Goal: Task Accomplishment & Management: Complete application form

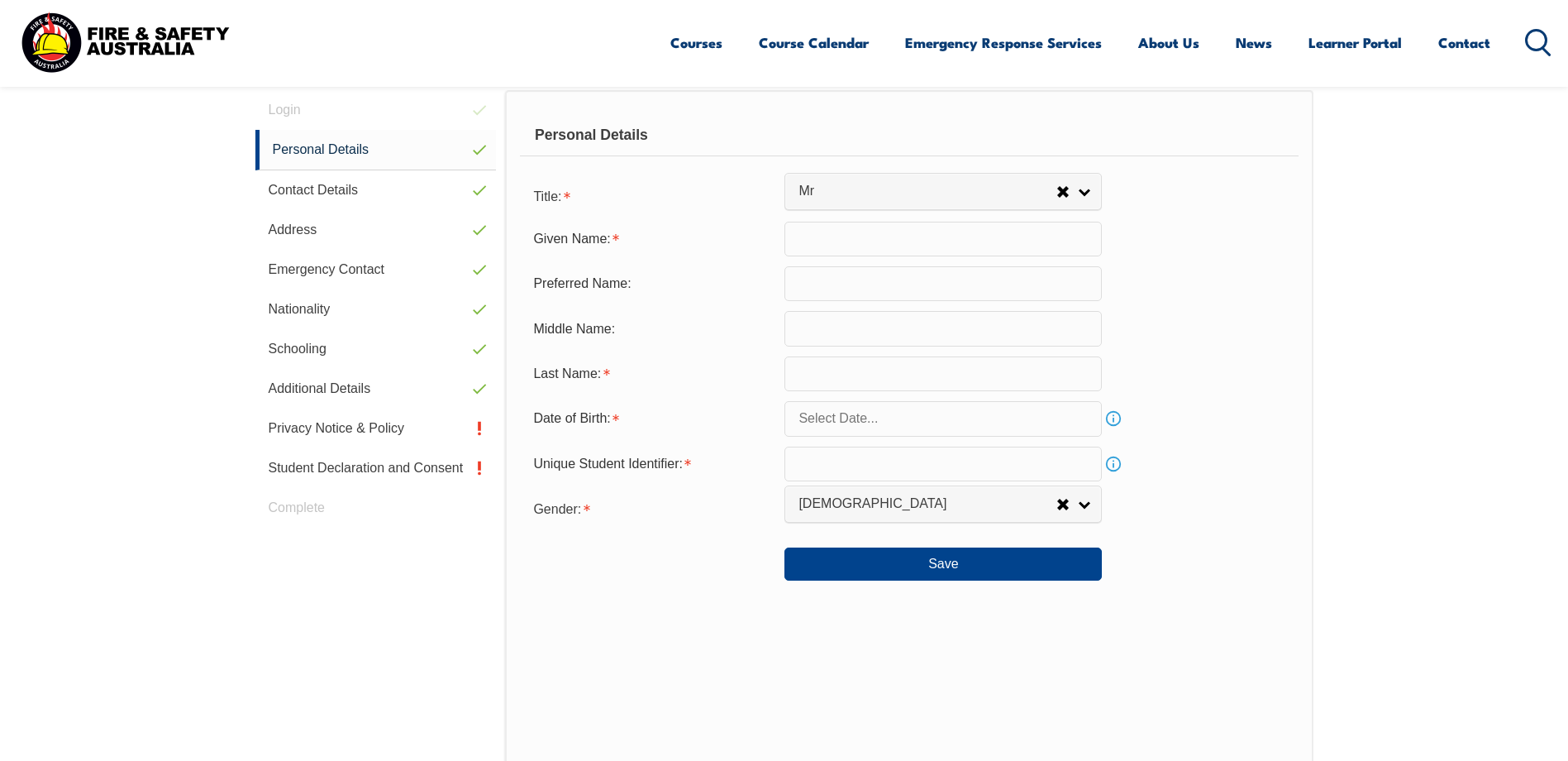
select select "Mr"
type input "Fesehaye"
type input "Yared"
type input "September 2, 1970"
type input "CD6BSFVT6U"
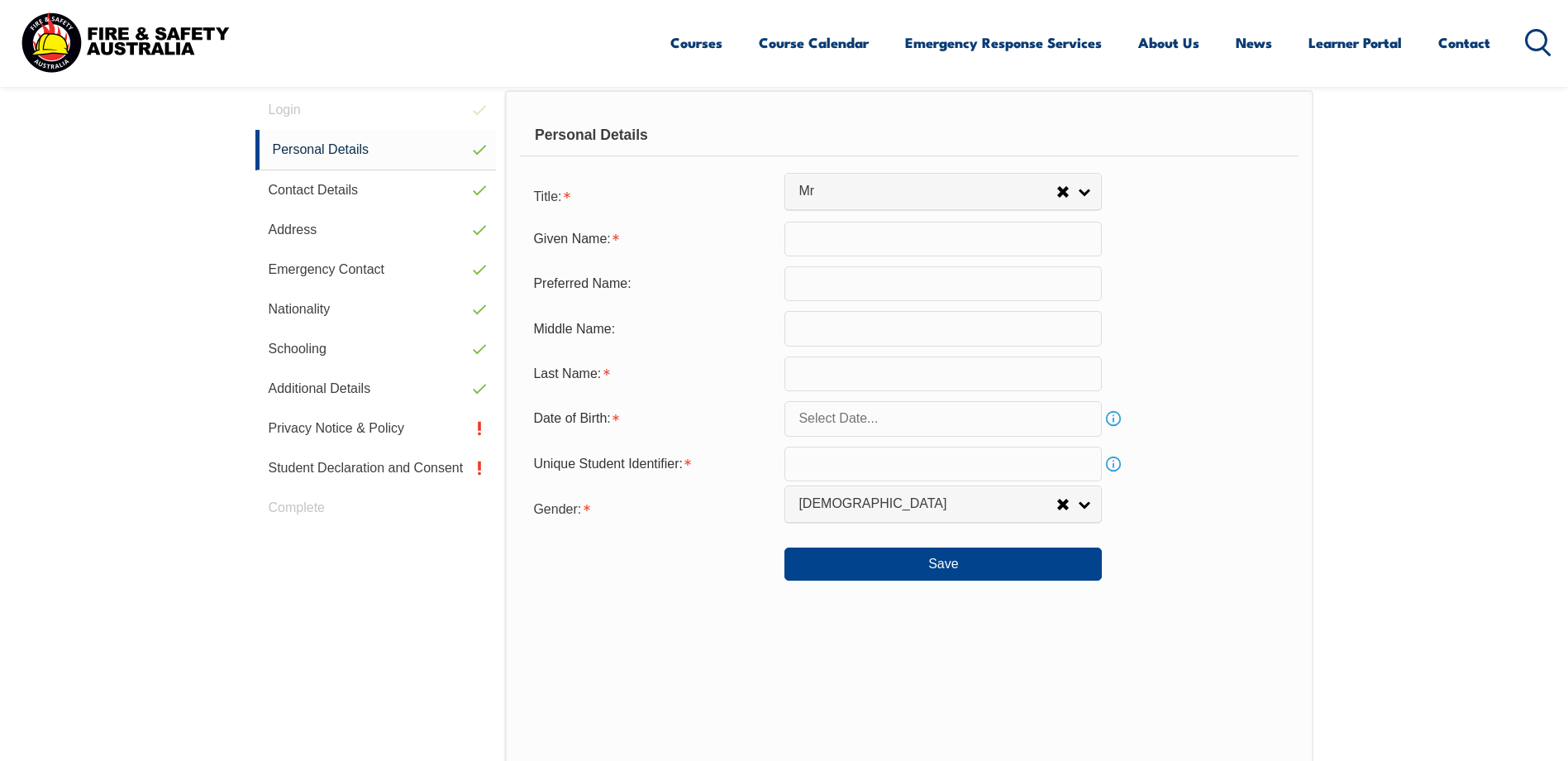
select select "M"
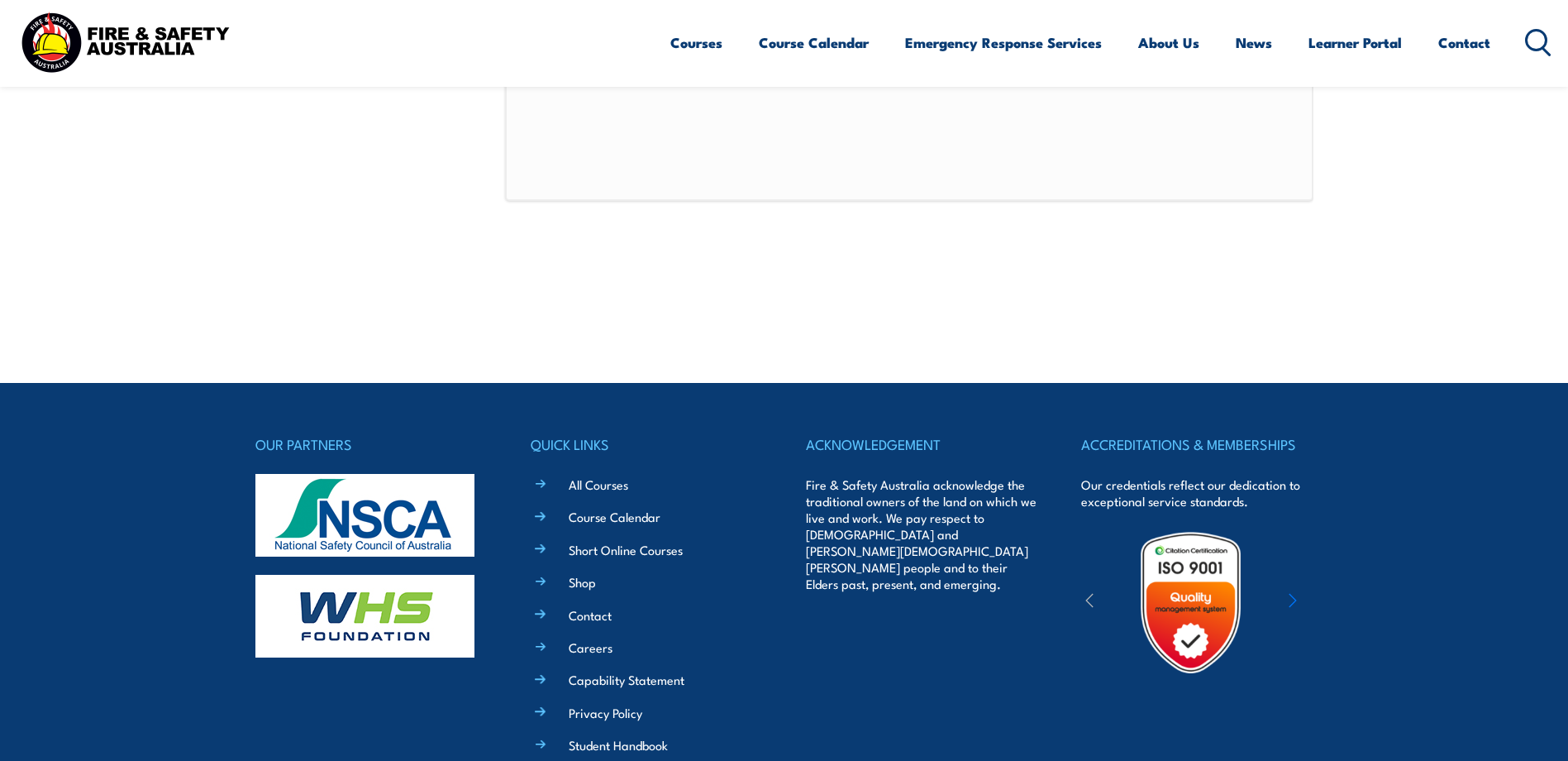
scroll to position [616, 0]
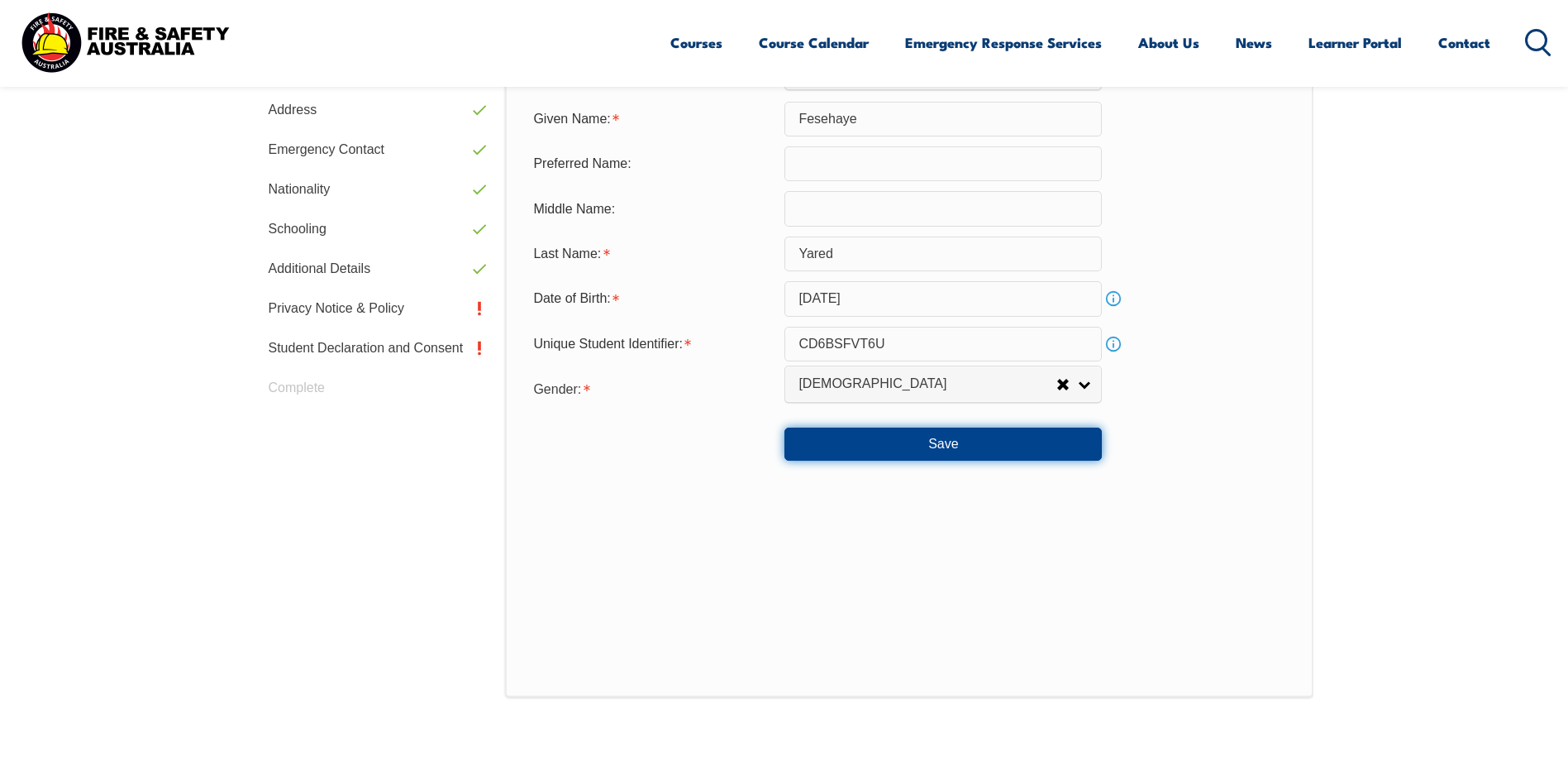
click at [950, 439] on button "Save" at bounding box center [943, 444] width 317 height 33
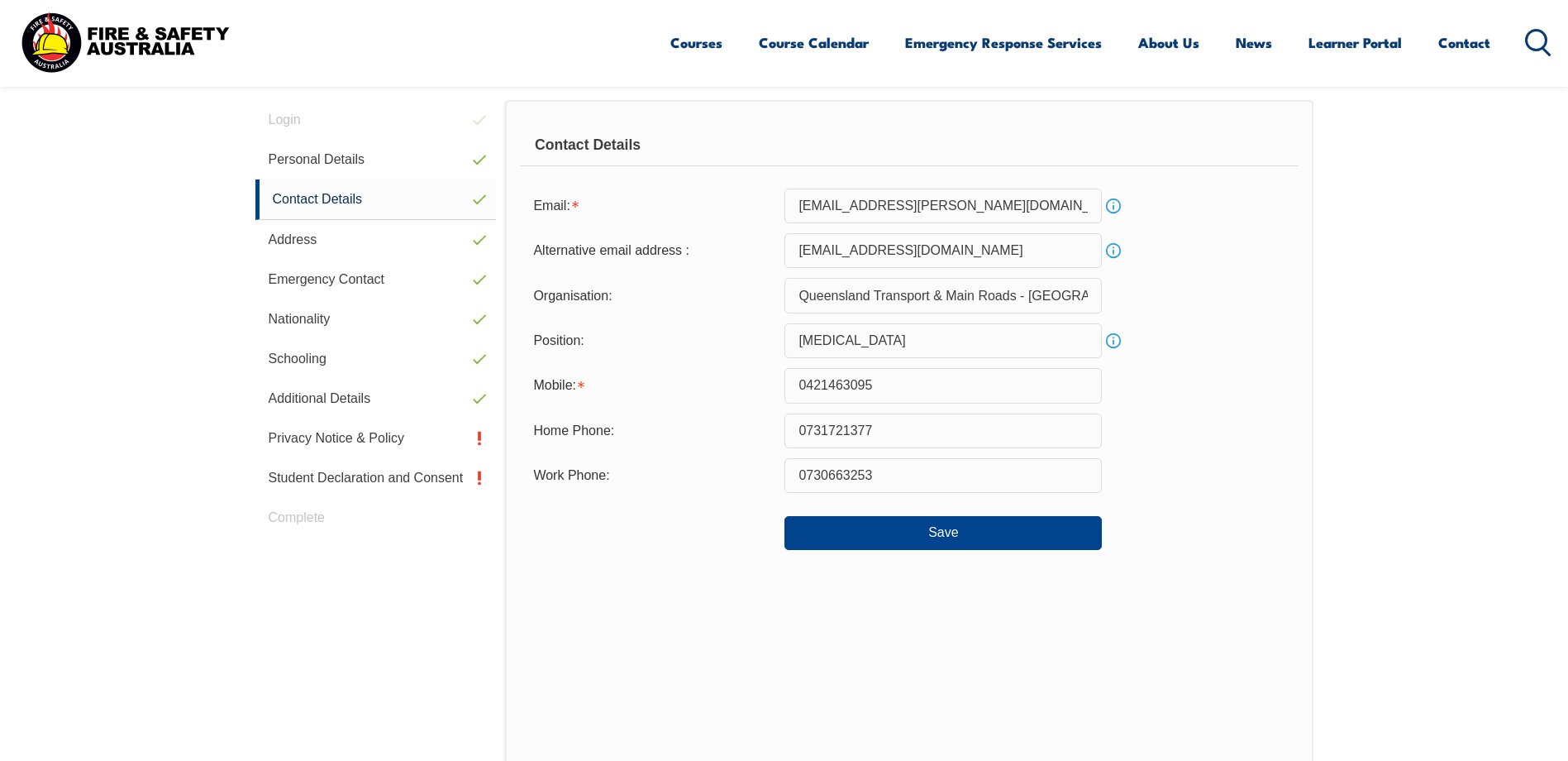
scroll to position [451, 0]
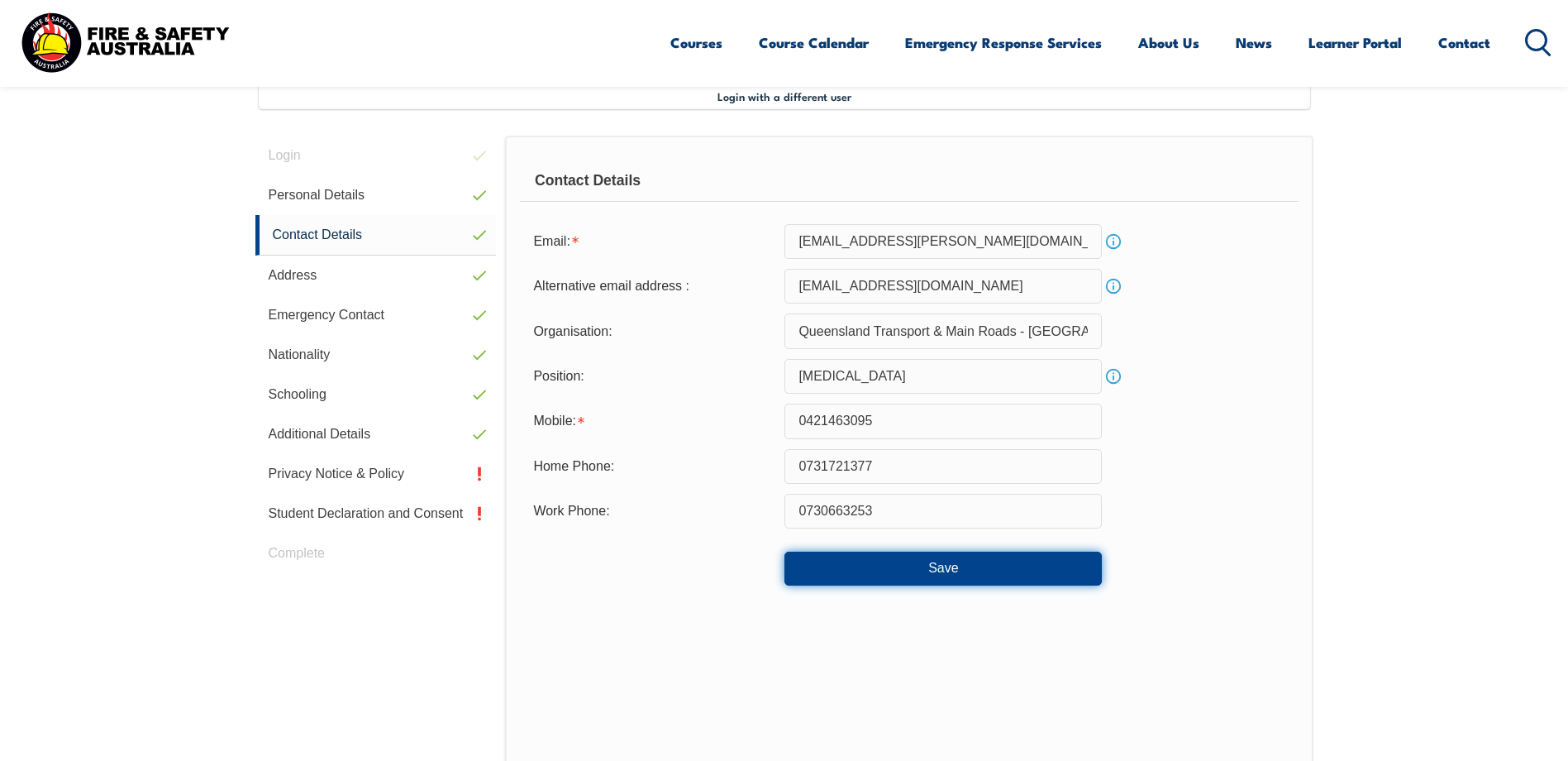
click at [952, 563] on button "Save" at bounding box center [943, 568] width 317 height 33
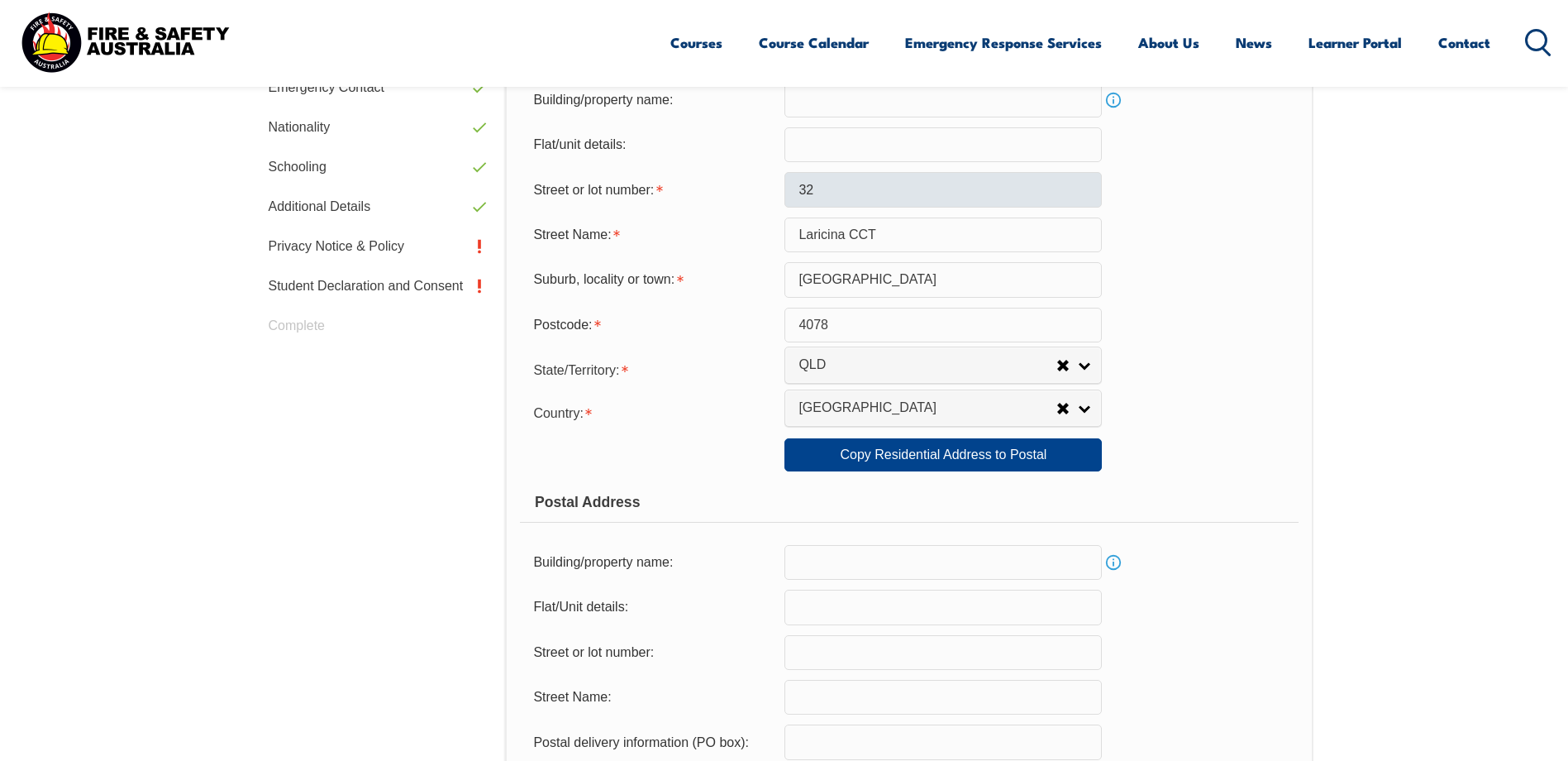
scroll to position [533, 0]
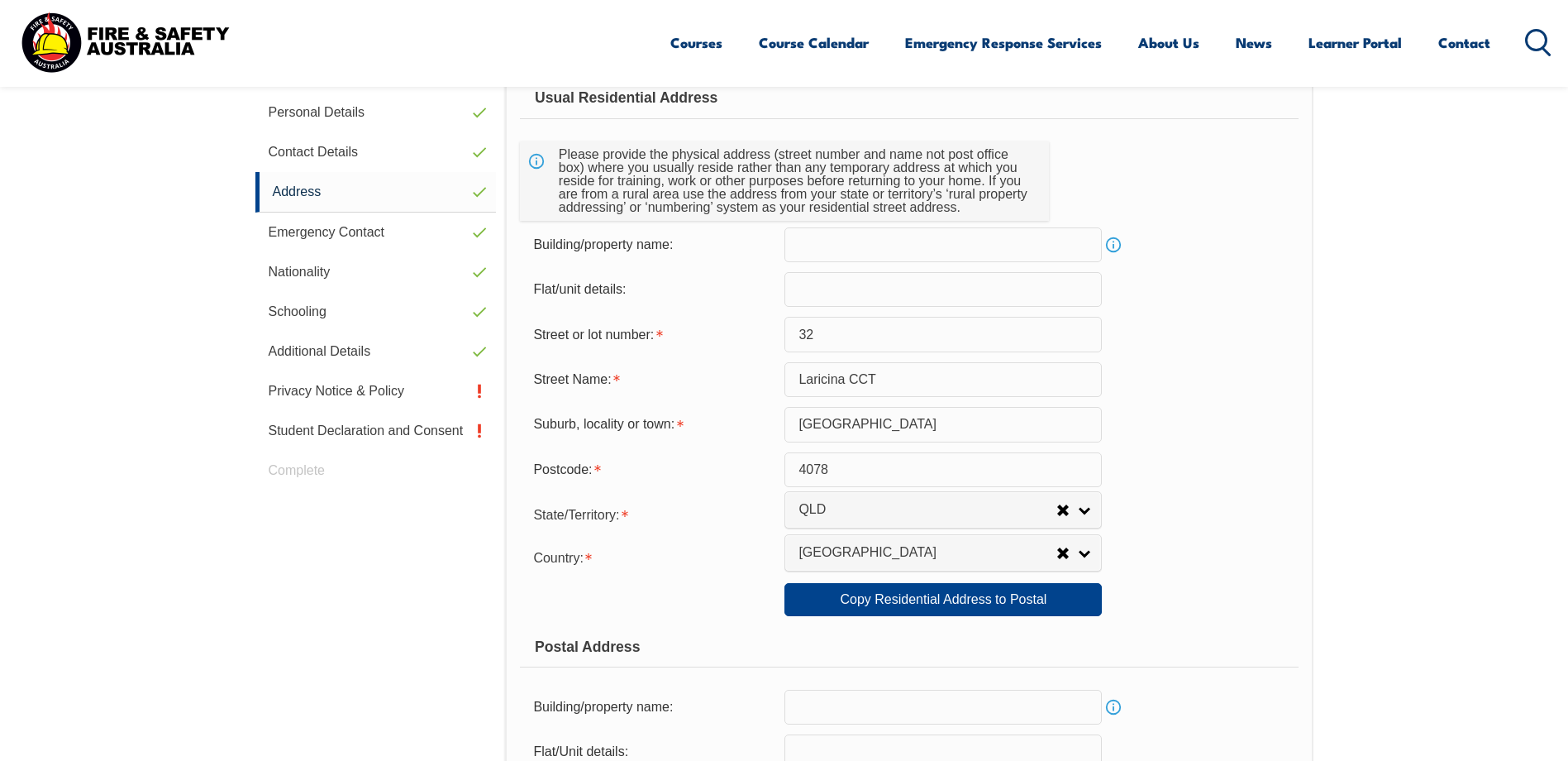
click at [879, 245] on input "text" at bounding box center [943, 245] width 317 height 35
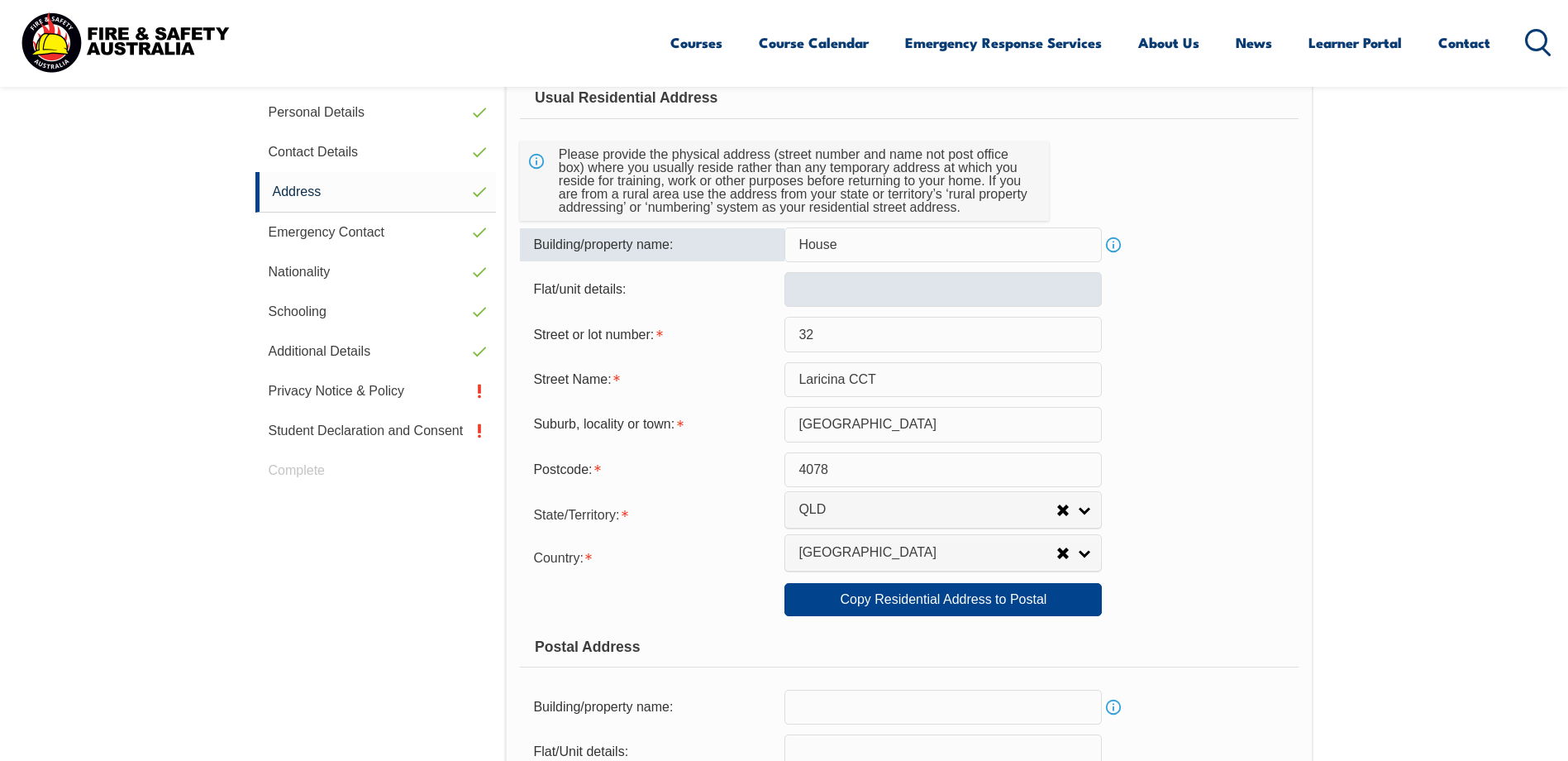
type input "House"
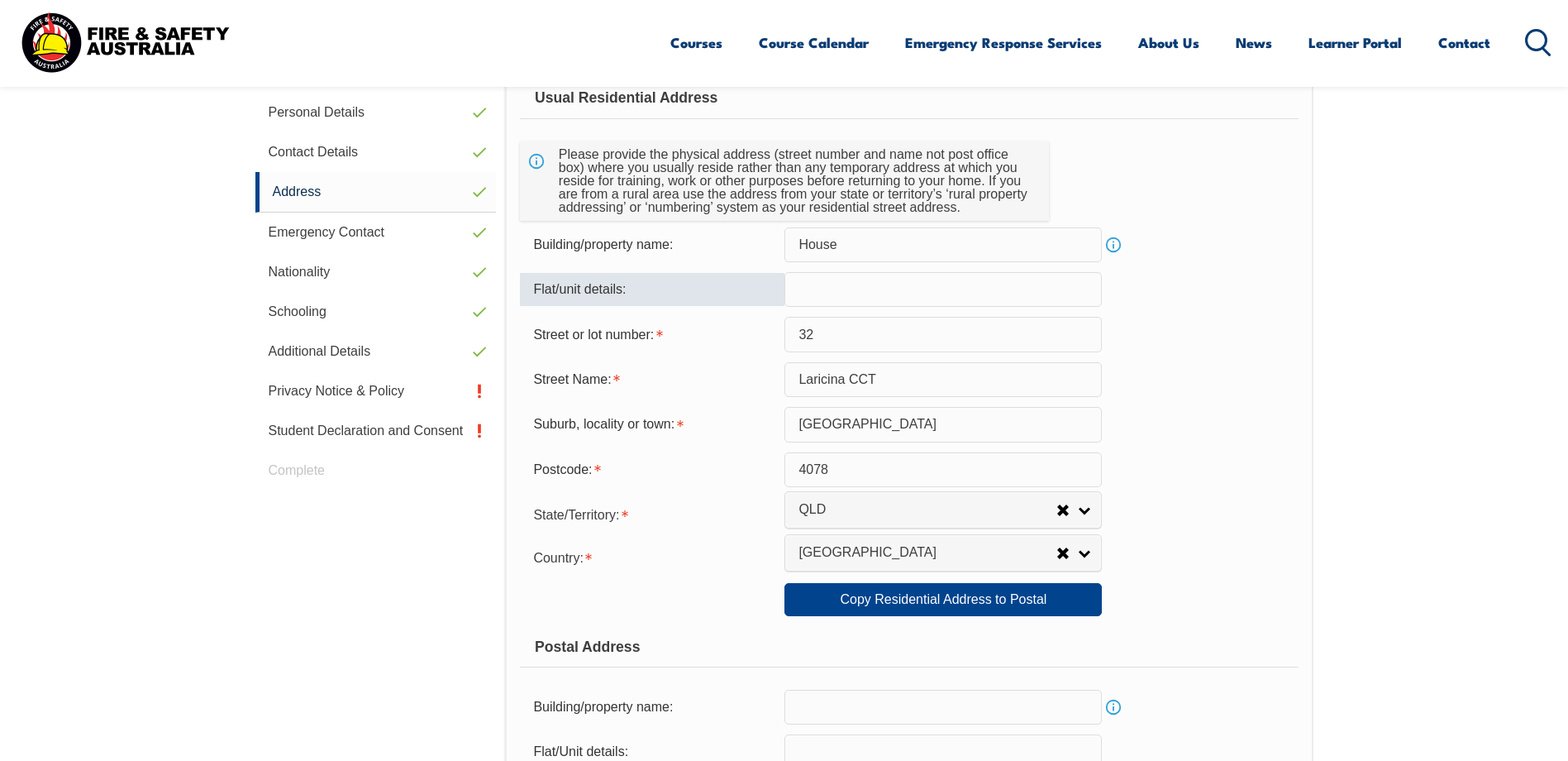
click at [898, 301] on input "text" at bounding box center [943, 289] width 317 height 35
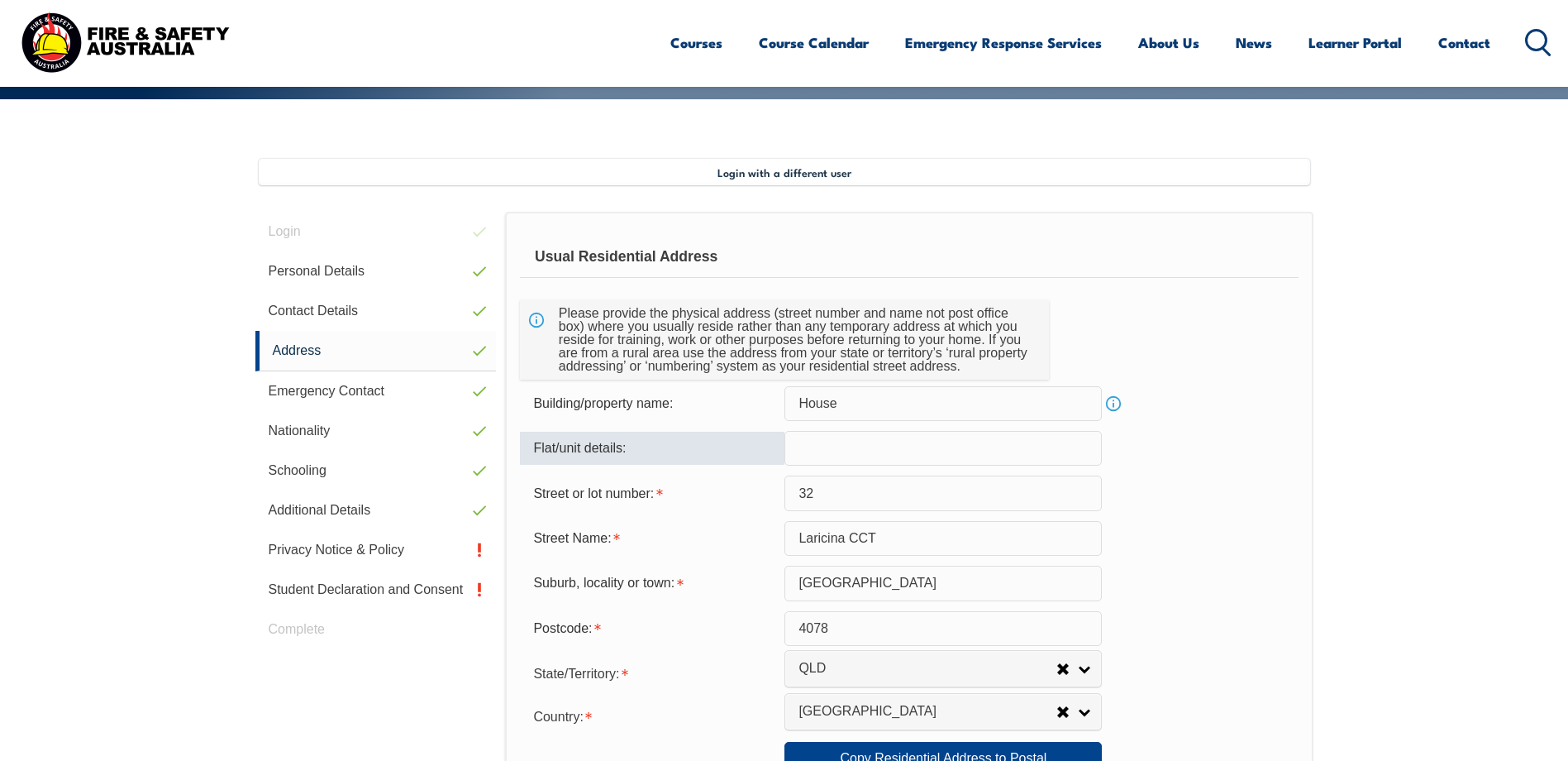
scroll to position [368, 0]
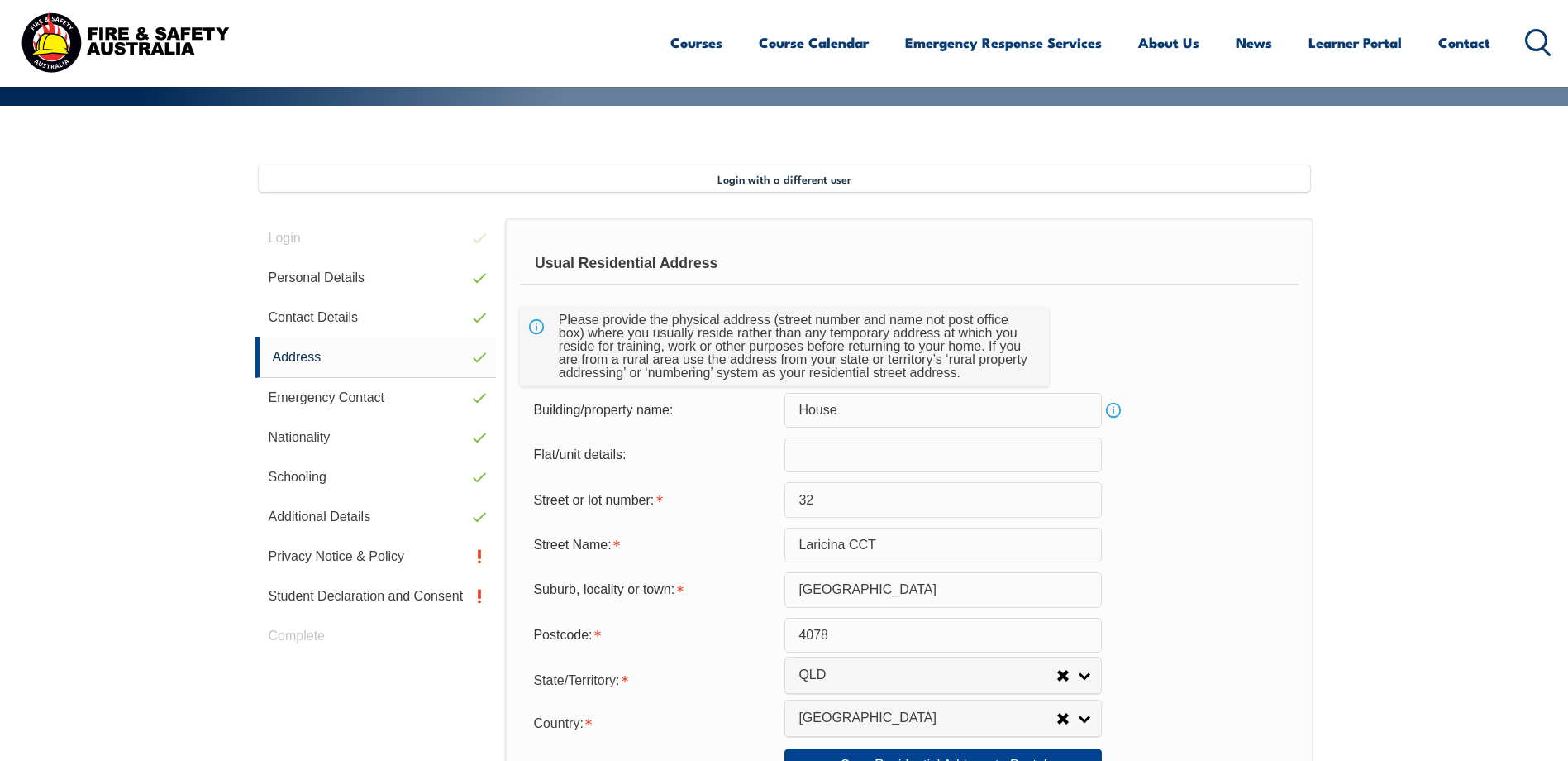
click at [1117, 408] on link "Info" at bounding box center [1113, 409] width 23 height 23
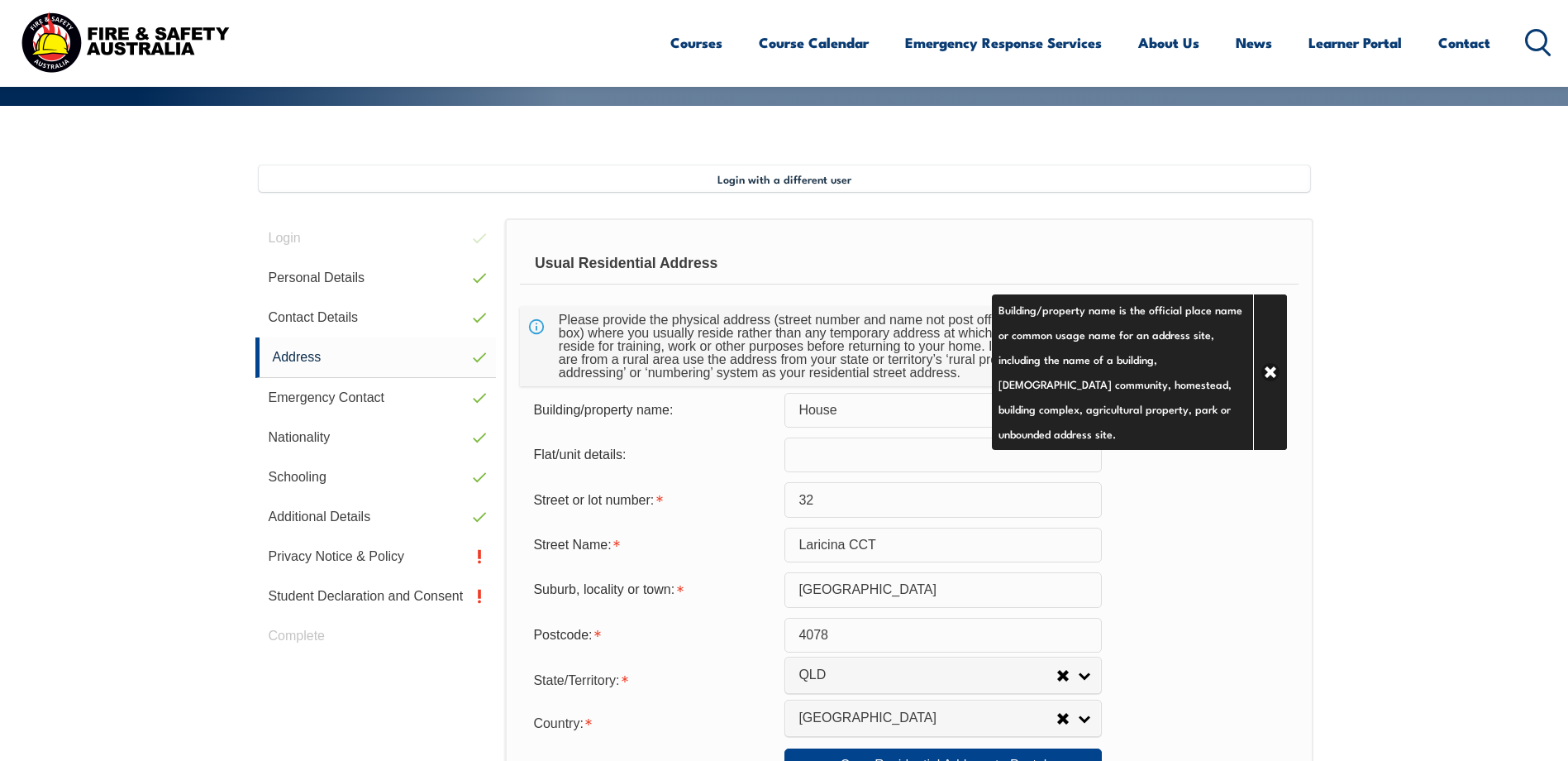
click at [1165, 543] on div "Street Name: Laricina CCT" at bounding box center [909, 545] width 778 height 35
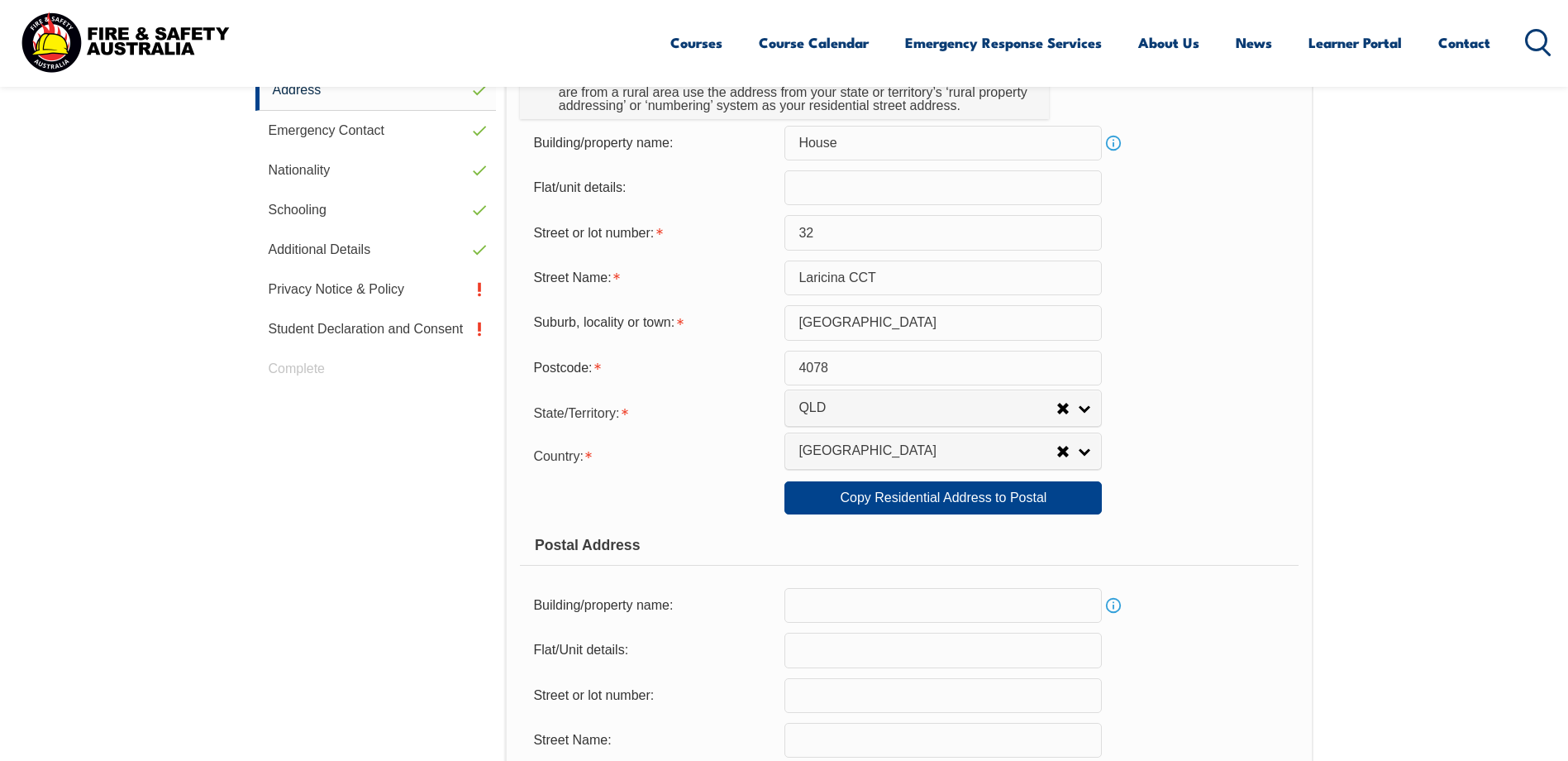
scroll to position [699, 0]
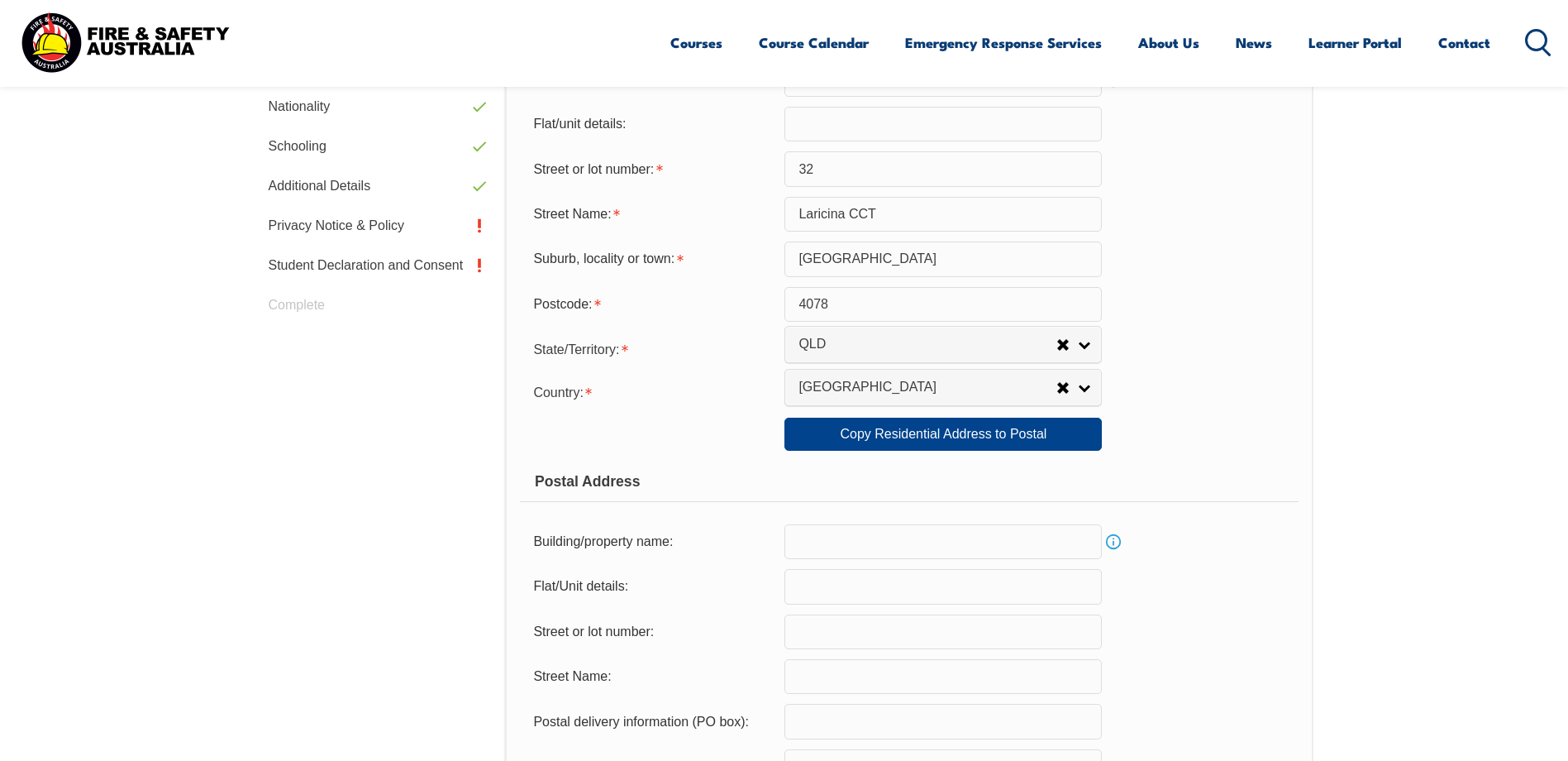
click at [1118, 540] on link "Info" at bounding box center [1113, 542] width 23 height 23
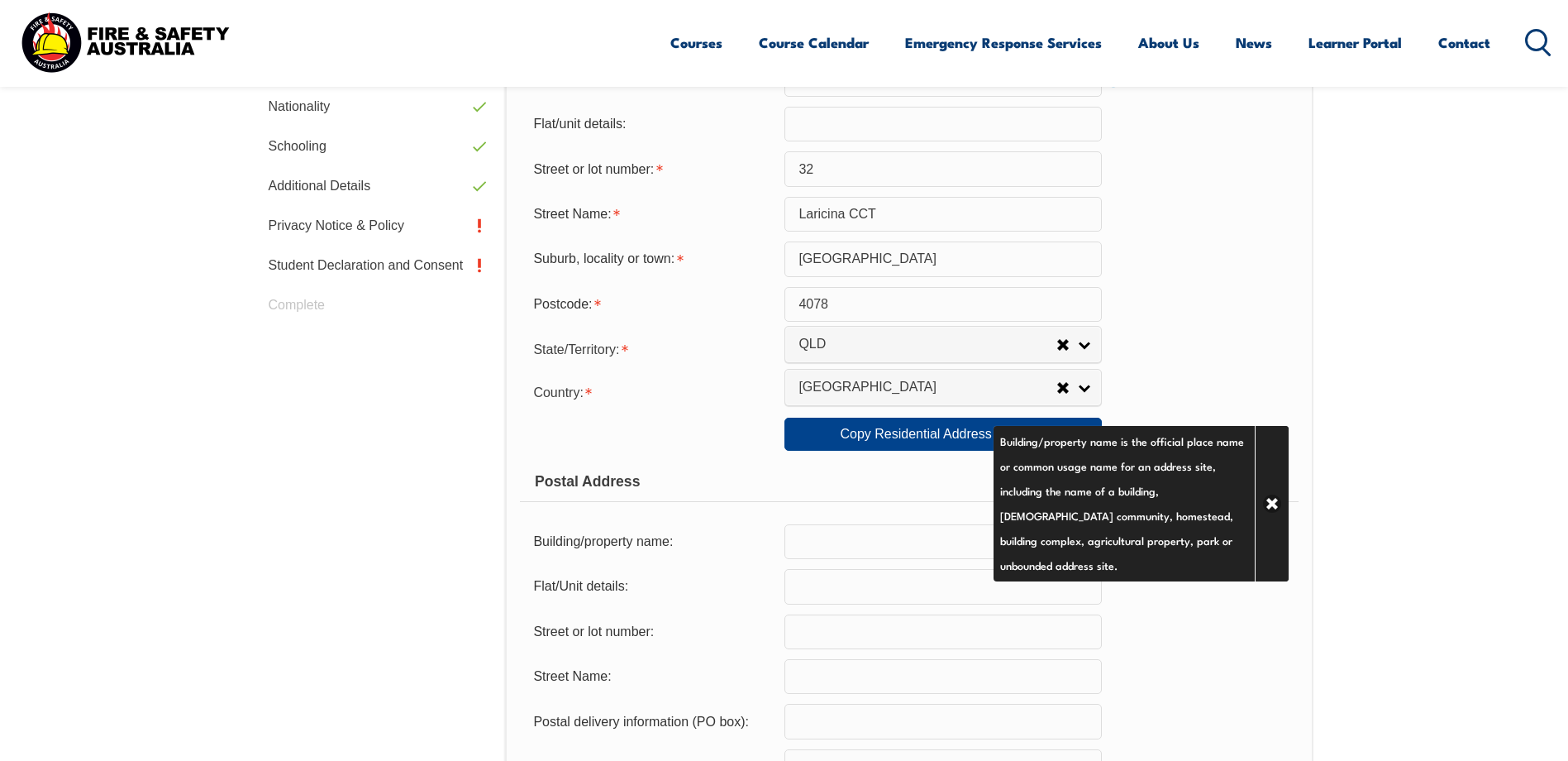
click at [1219, 348] on div "State/Territory: NSW VIC QLD SA WA TAS NT ACT Other Australian Territory Overse…" at bounding box center [909, 348] width 778 height 33
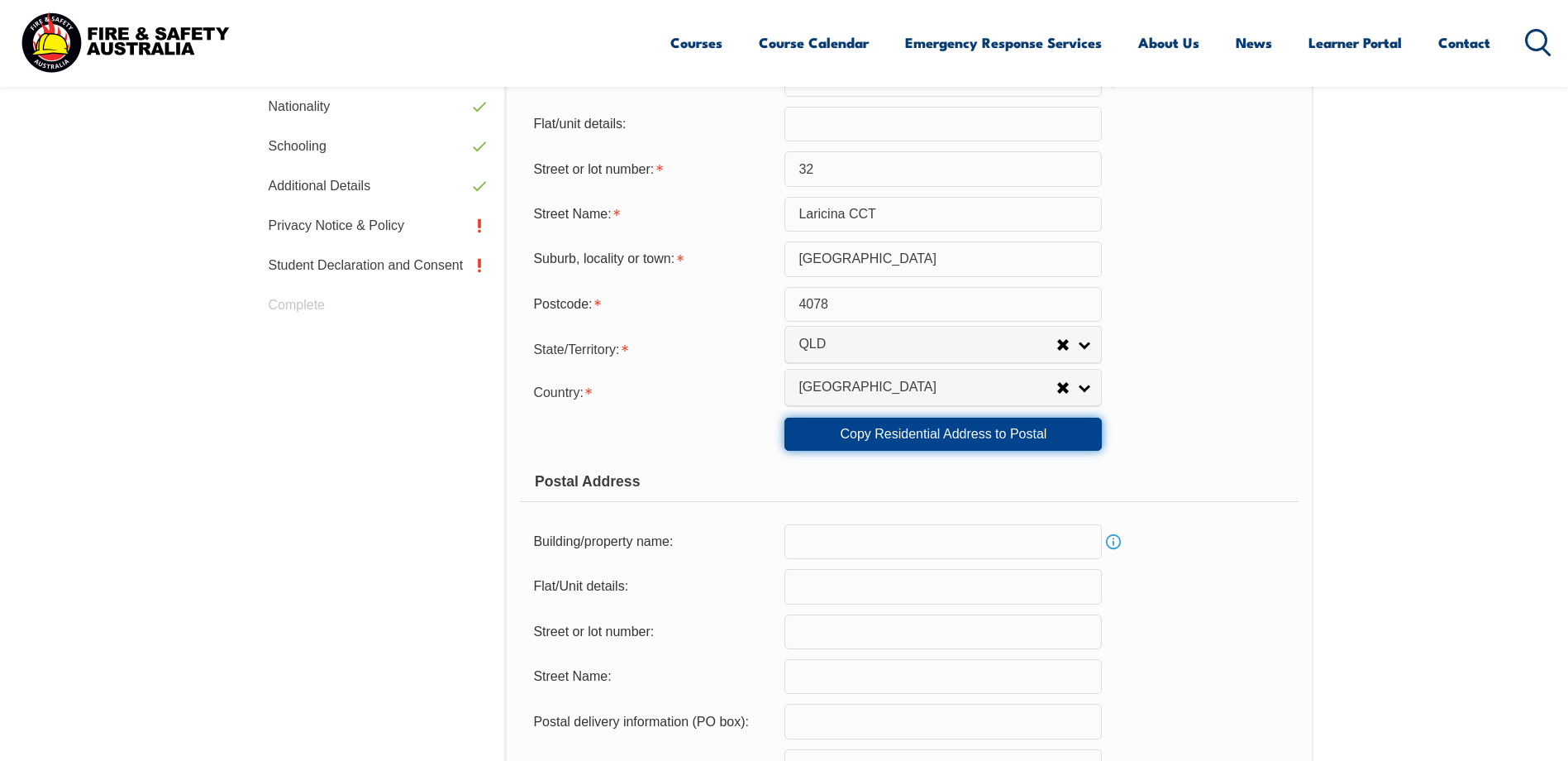
click at [968, 437] on link "Copy Residential Address to Postal" at bounding box center [943, 434] width 317 height 33
type input "House"
type input "32"
type input "Laricina CCT"
type input "Forest Lake"
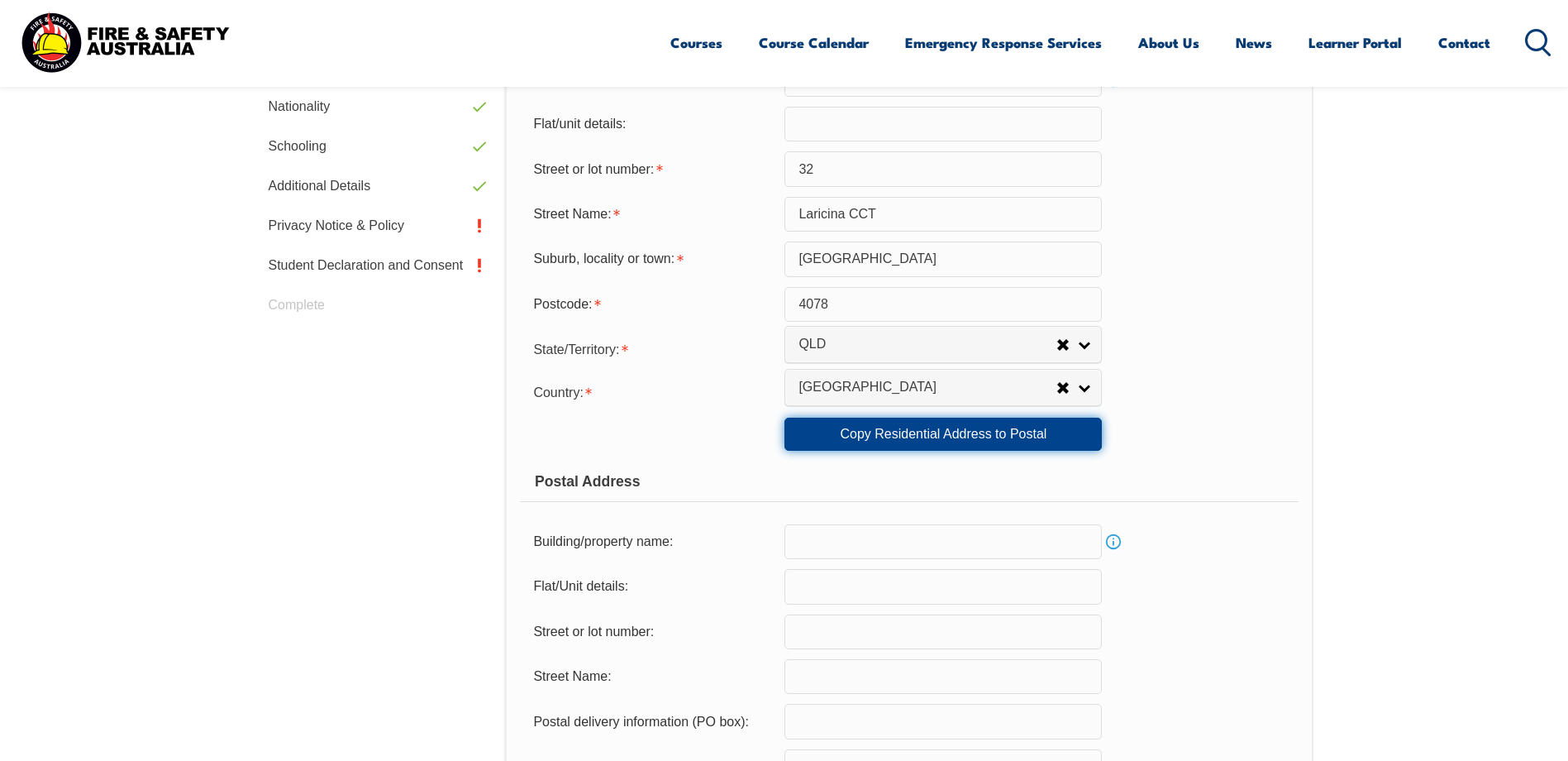
select select "QLD"
type input "4078"
select select "1101"
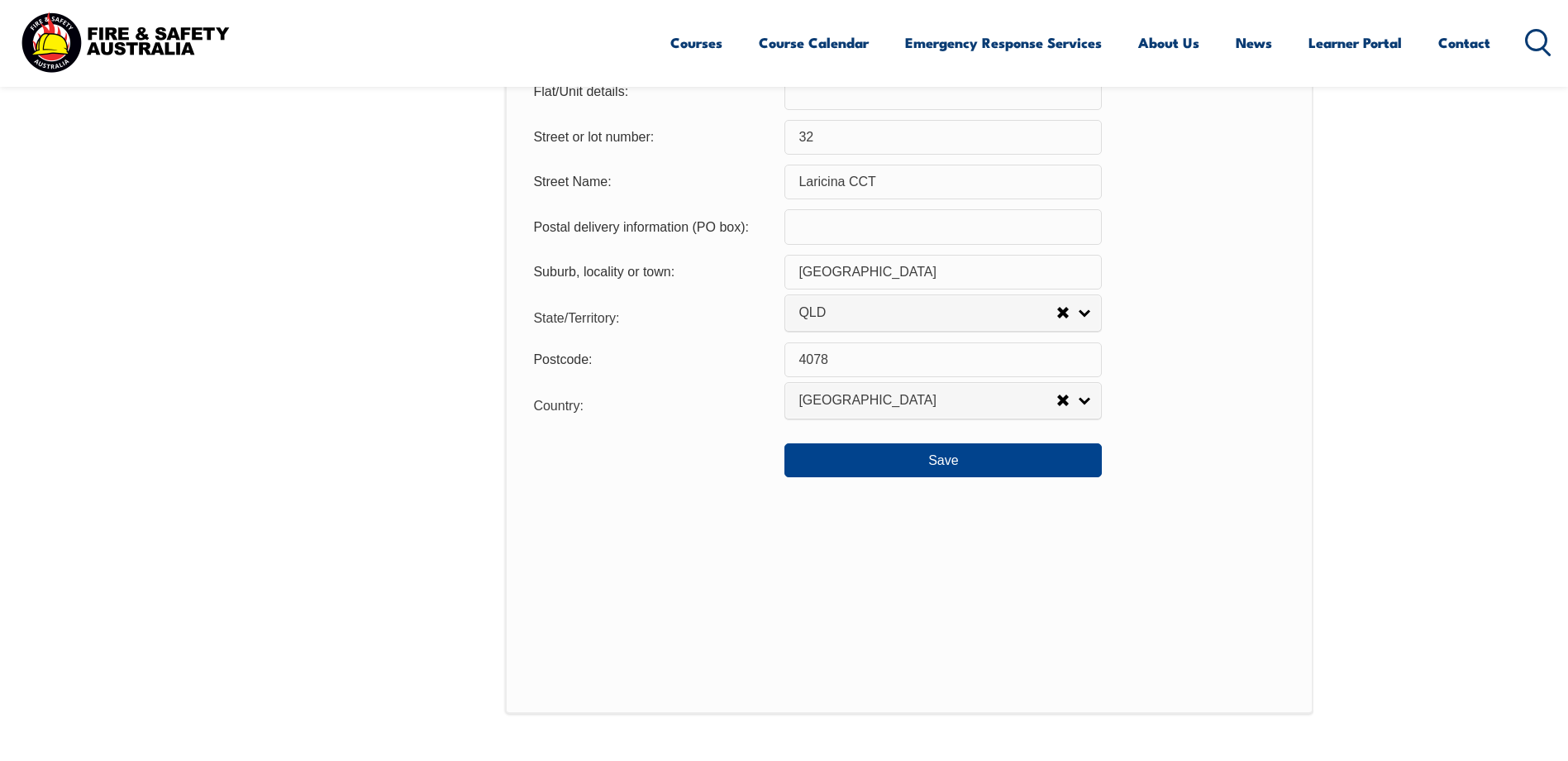
scroll to position [1195, 0]
click at [955, 457] on button "Save" at bounding box center [943, 458] width 317 height 33
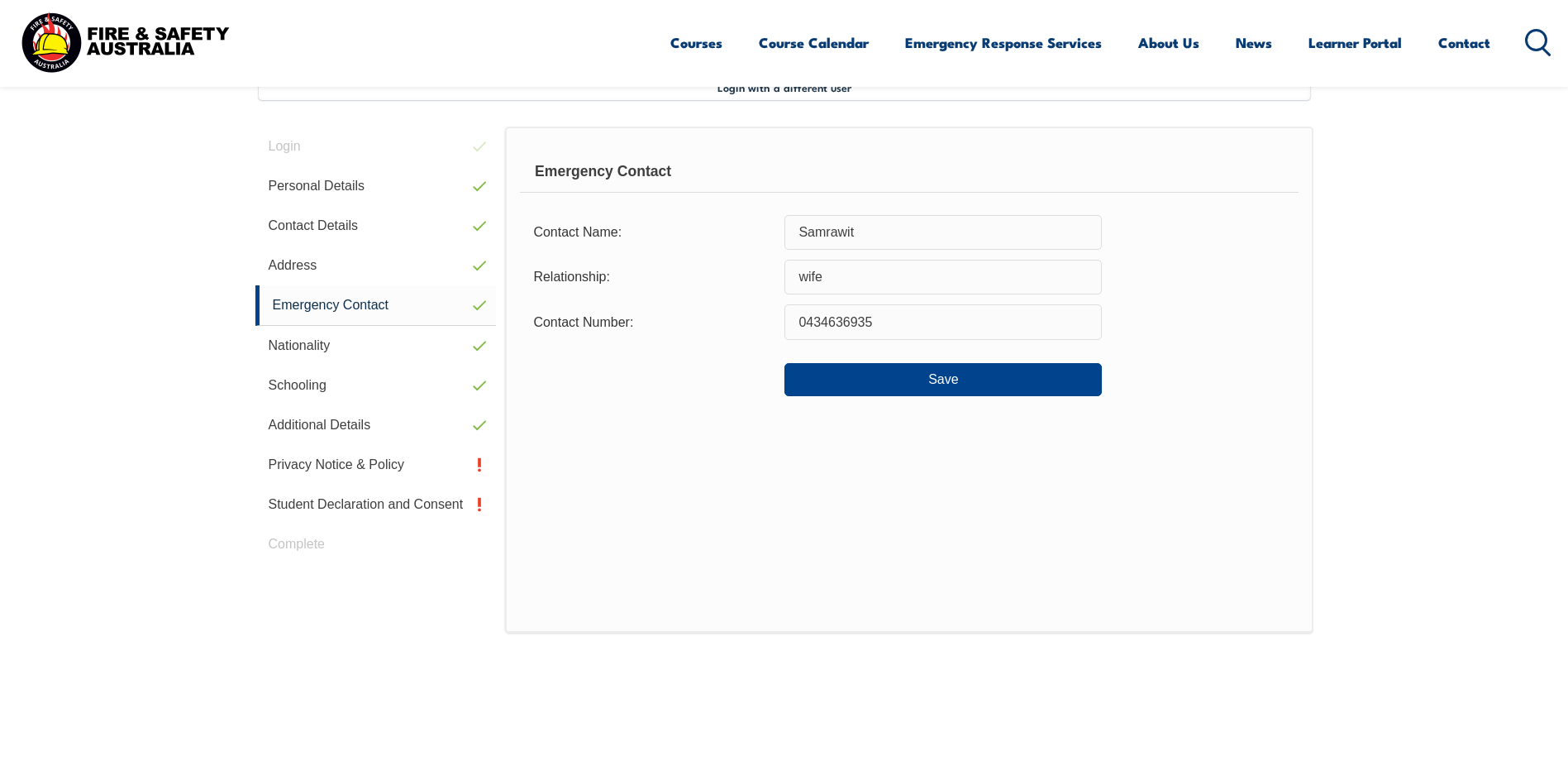
scroll to position [451, 0]
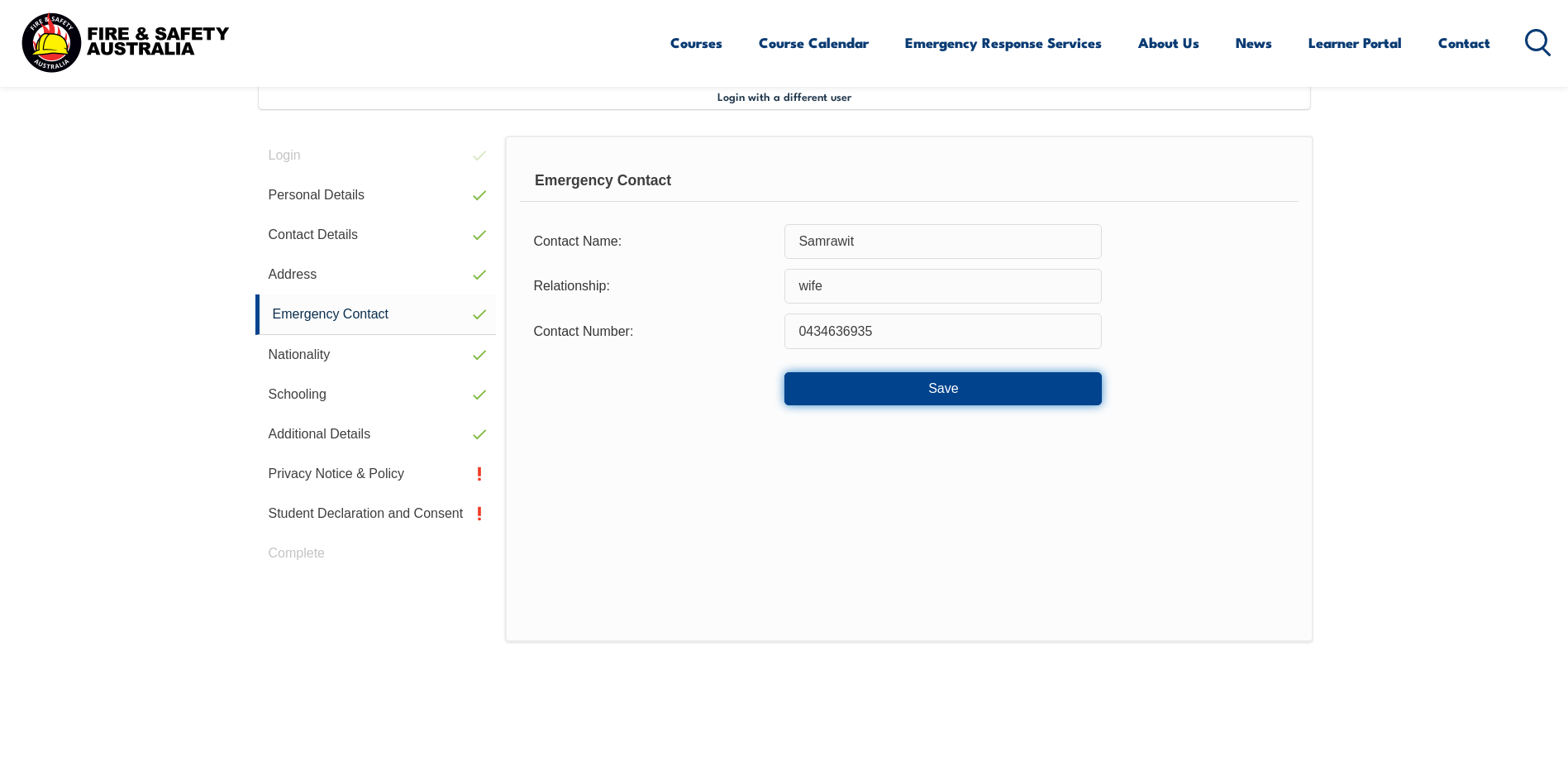
click at [949, 389] on button "Save" at bounding box center [943, 389] width 317 height 33
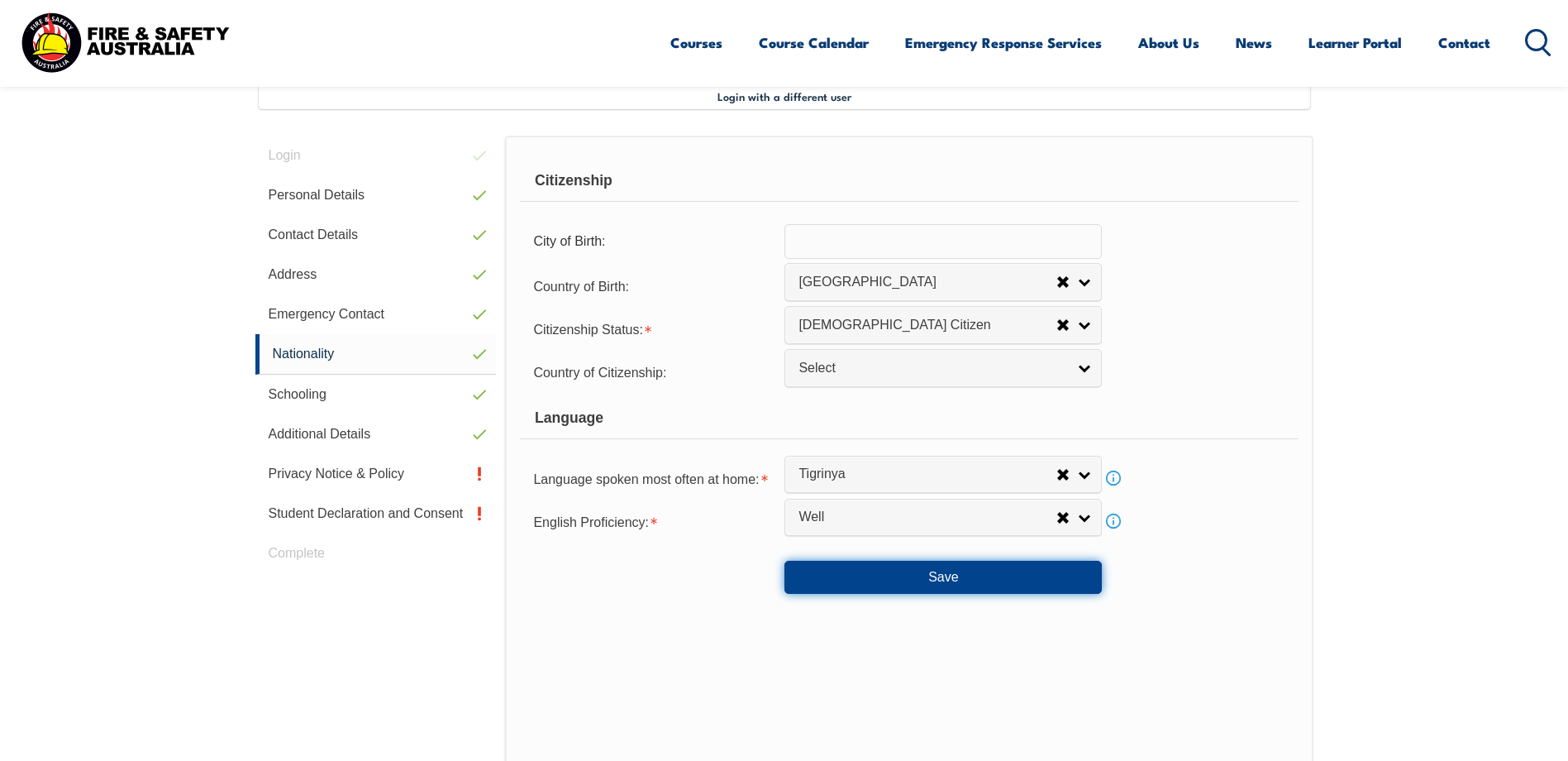
click at [940, 583] on button "Save" at bounding box center [943, 577] width 317 height 33
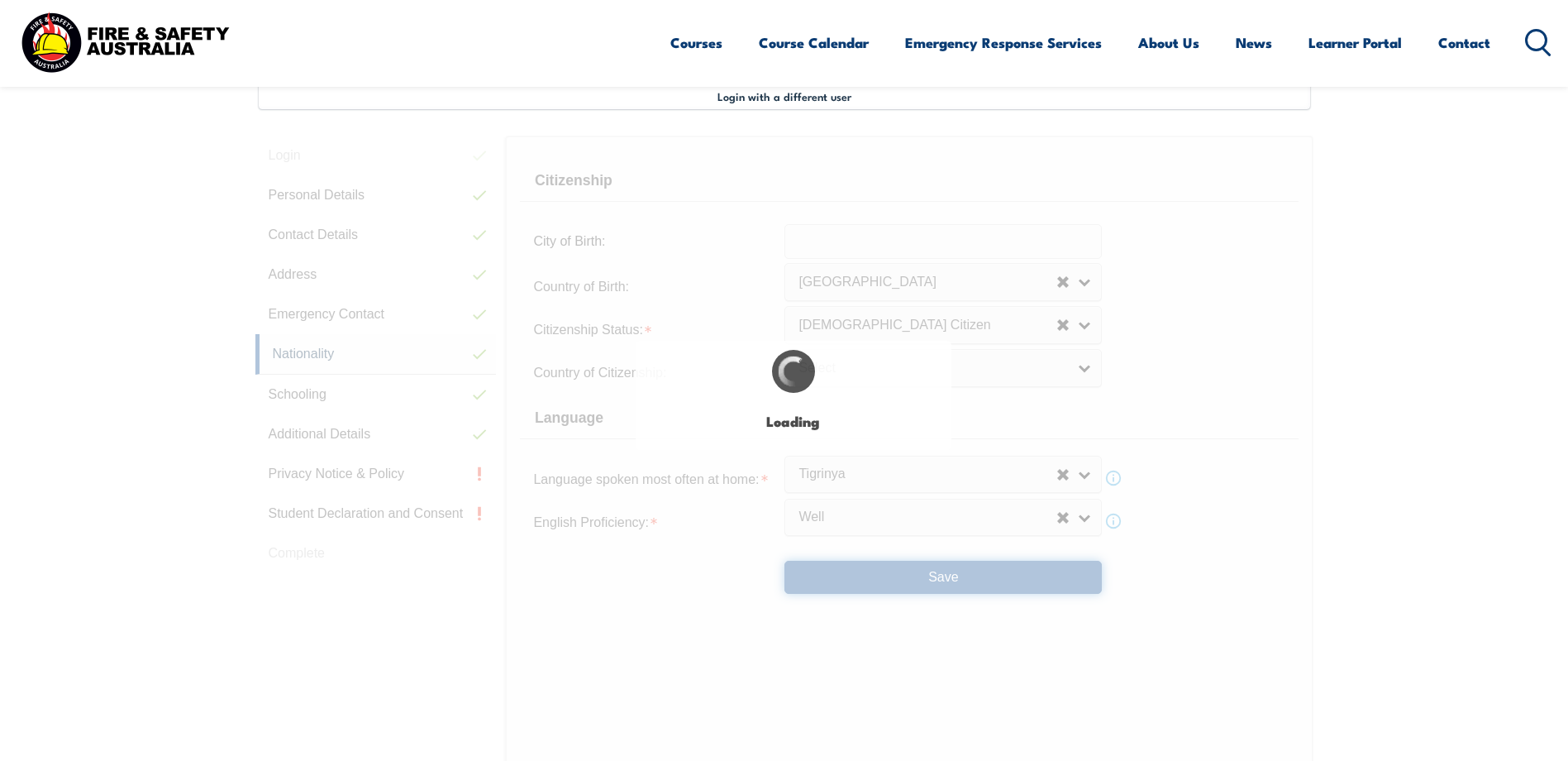
select select "true"
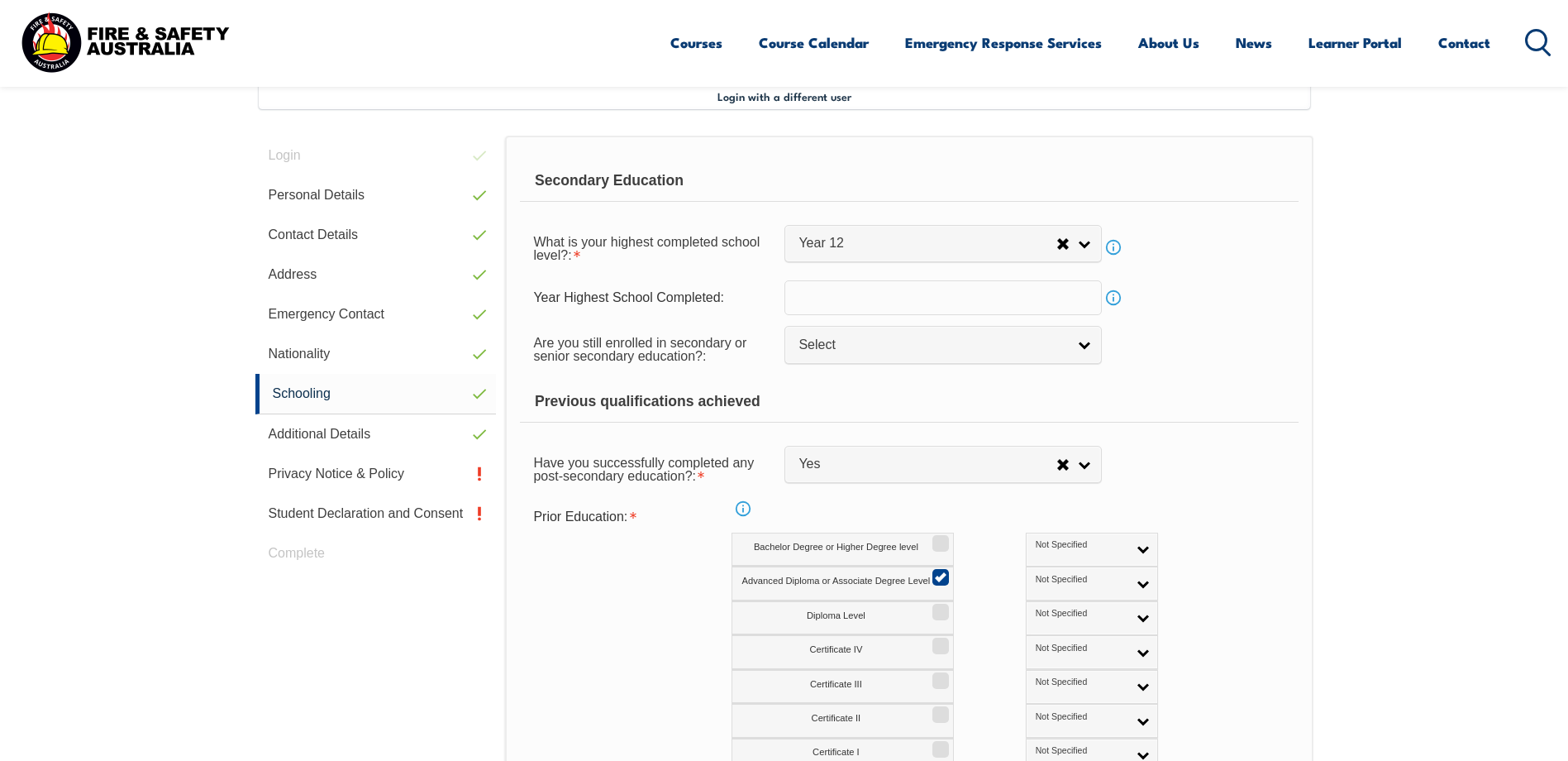
click at [1116, 248] on link "Info" at bounding box center [1113, 247] width 23 height 23
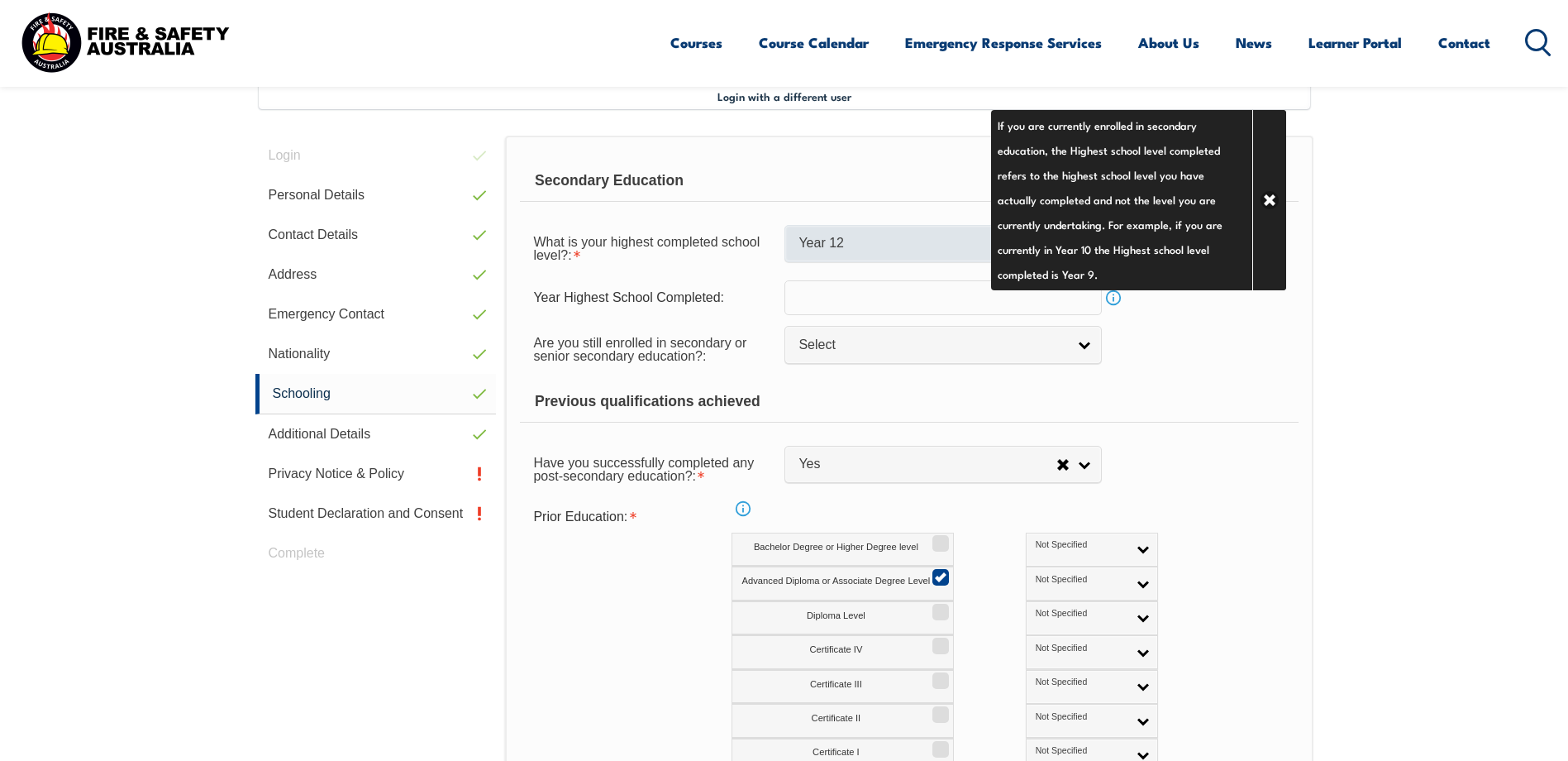
click at [865, 255] on link "Year 12" at bounding box center [943, 243] width 317 height 38
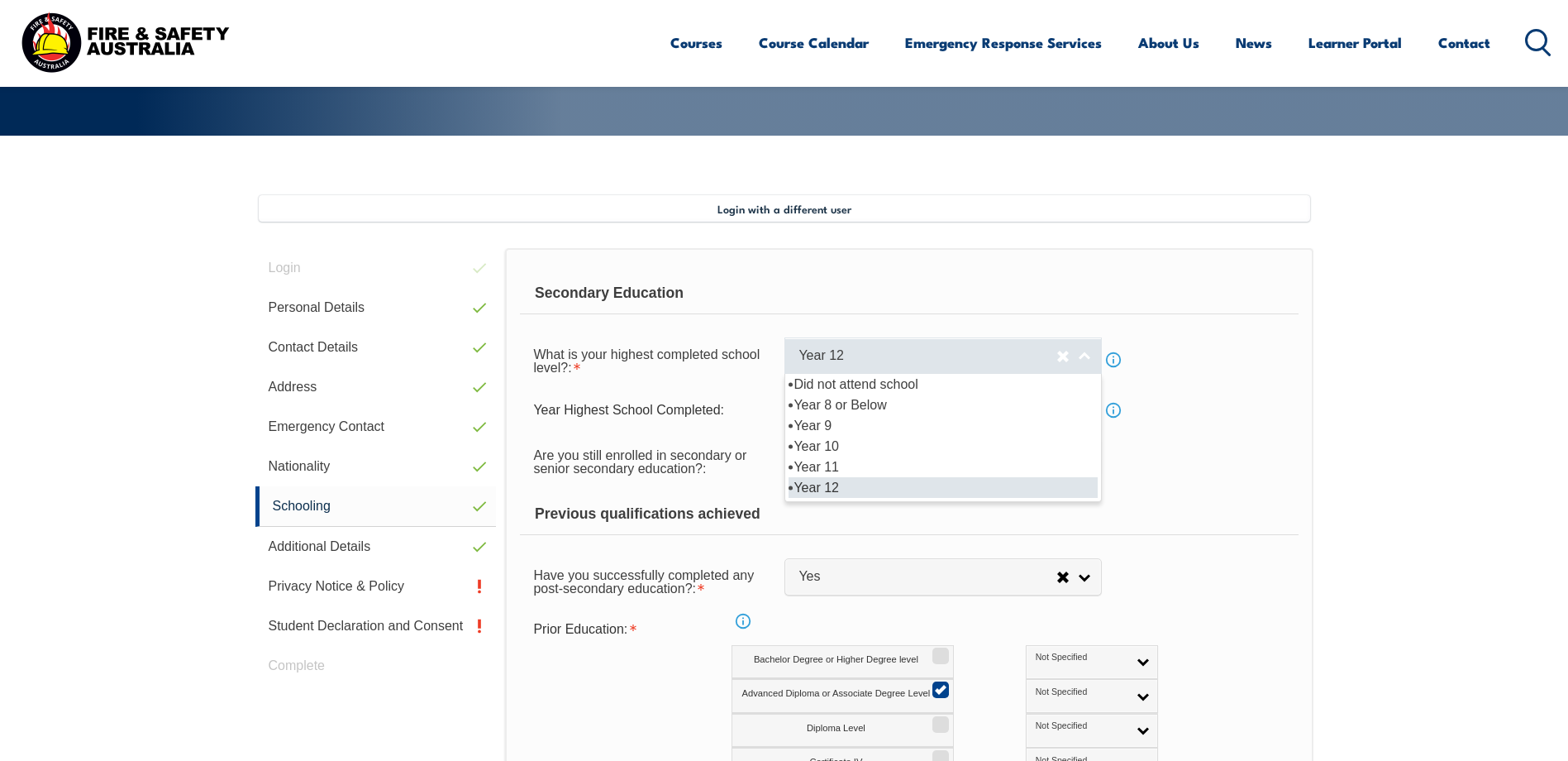
scroll to position [368, 0]
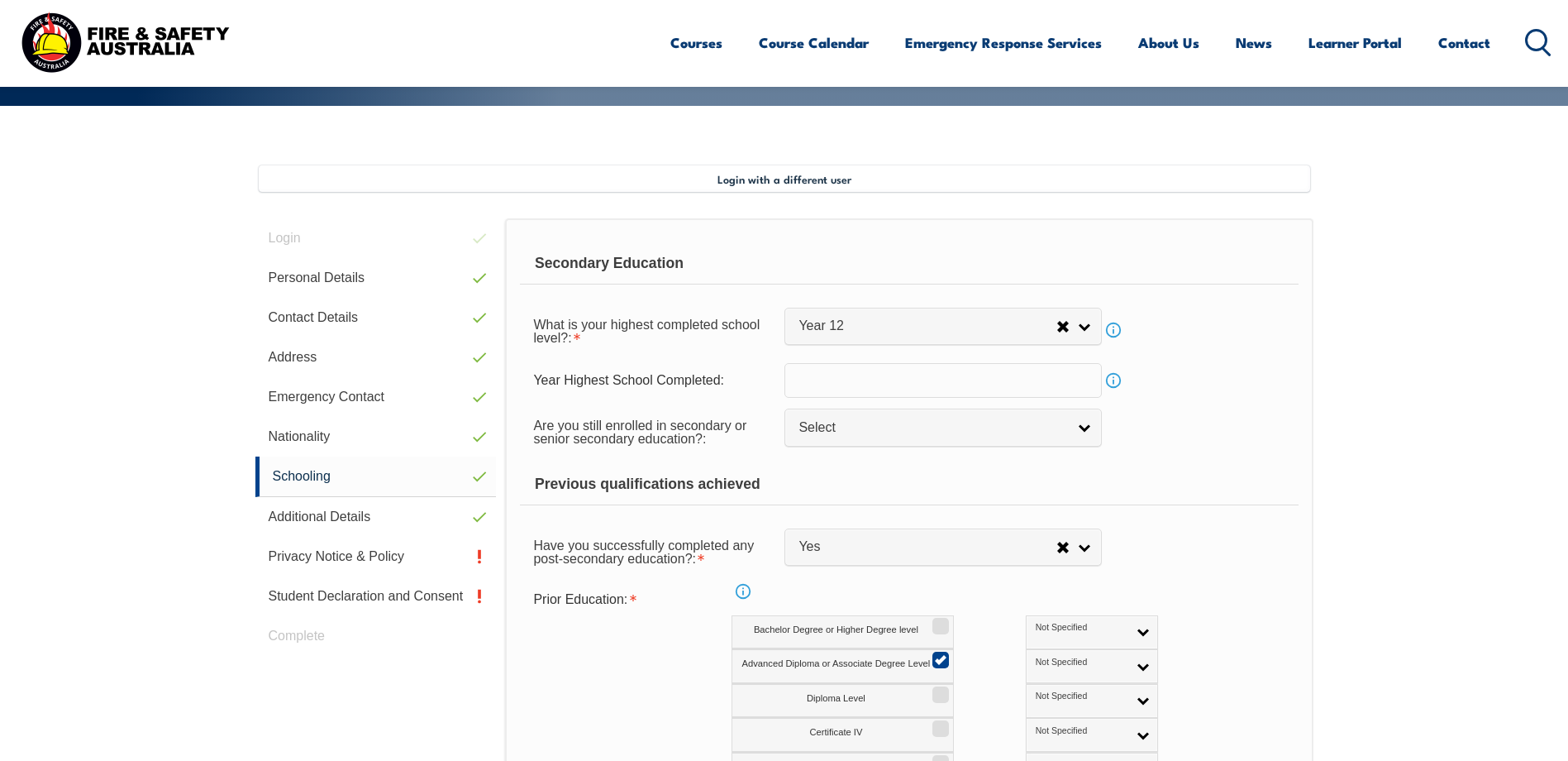
click at [1117, 387] on link "Info" at bounding box center [1113, 380] width 23 height 23
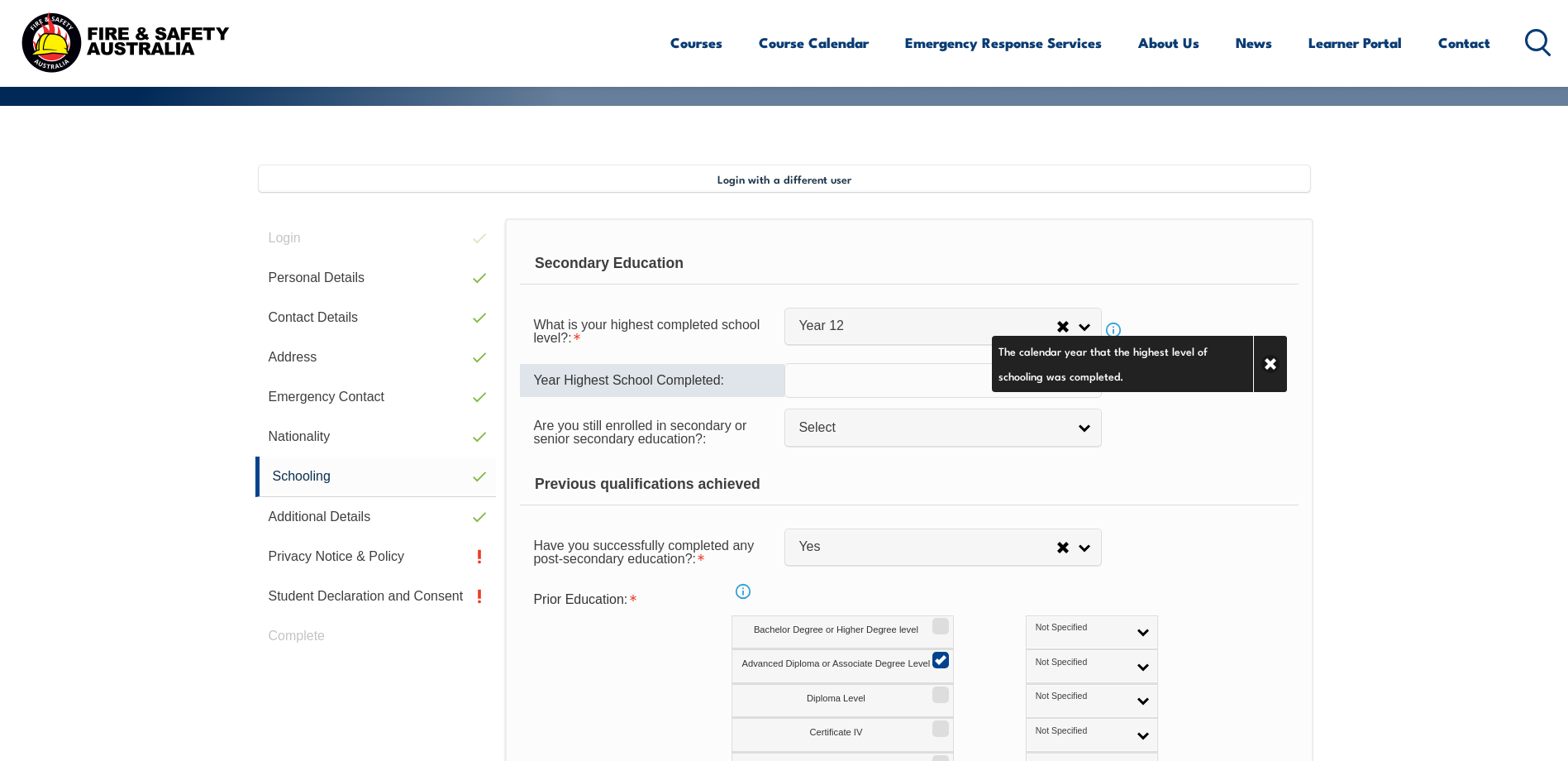
click at [846, 386] on input "text" at bounding box center [943, 381] width 317 height 35
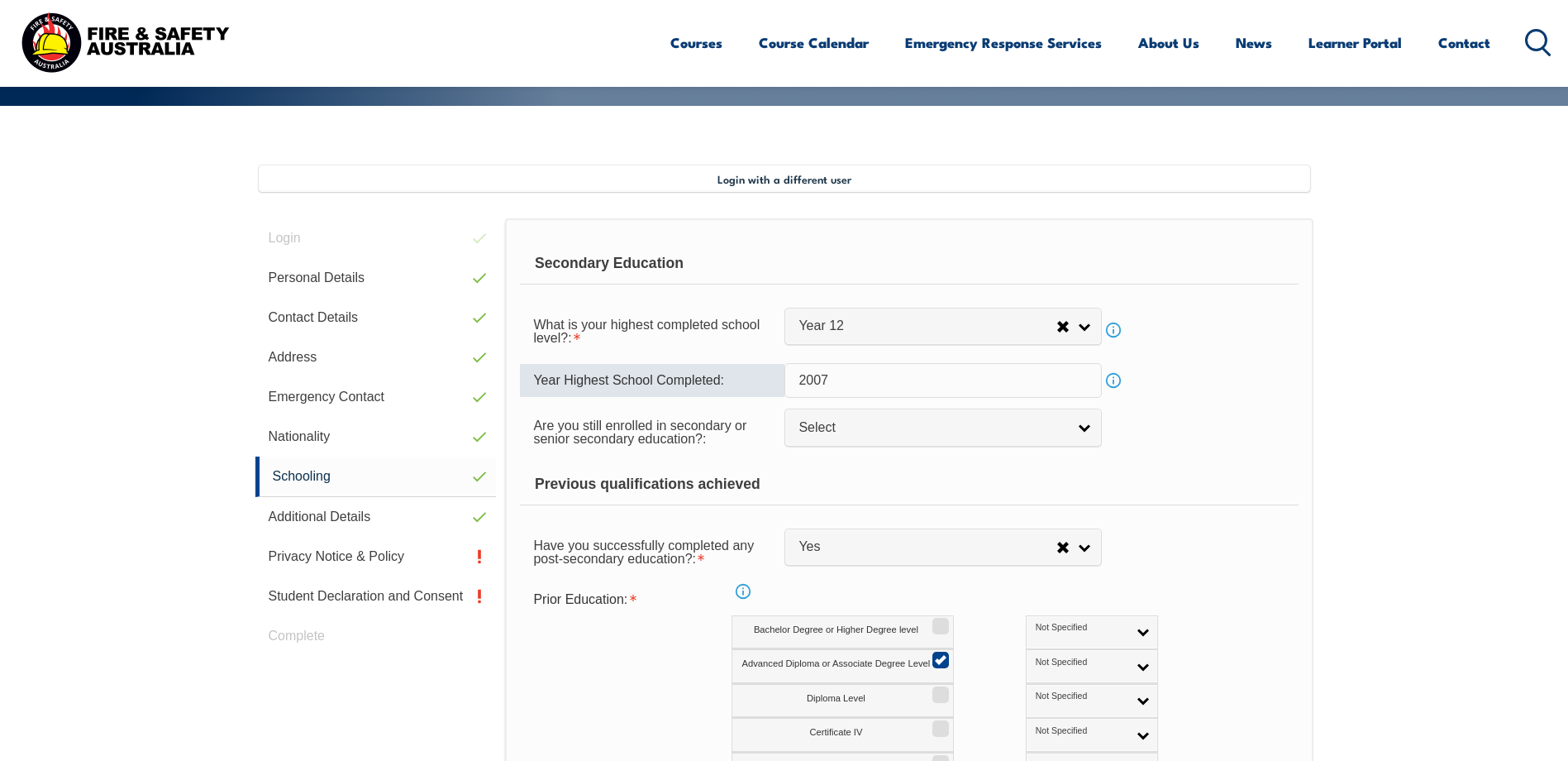
type input "2007"
click at [1162, 364] on div "Year Highest School Completed: 2007 Info" at bounding box center [909, 381] width 778 height 35
click at [1114, 330] on link "Info" at bounding box center [1113, 330] width 23 height 23
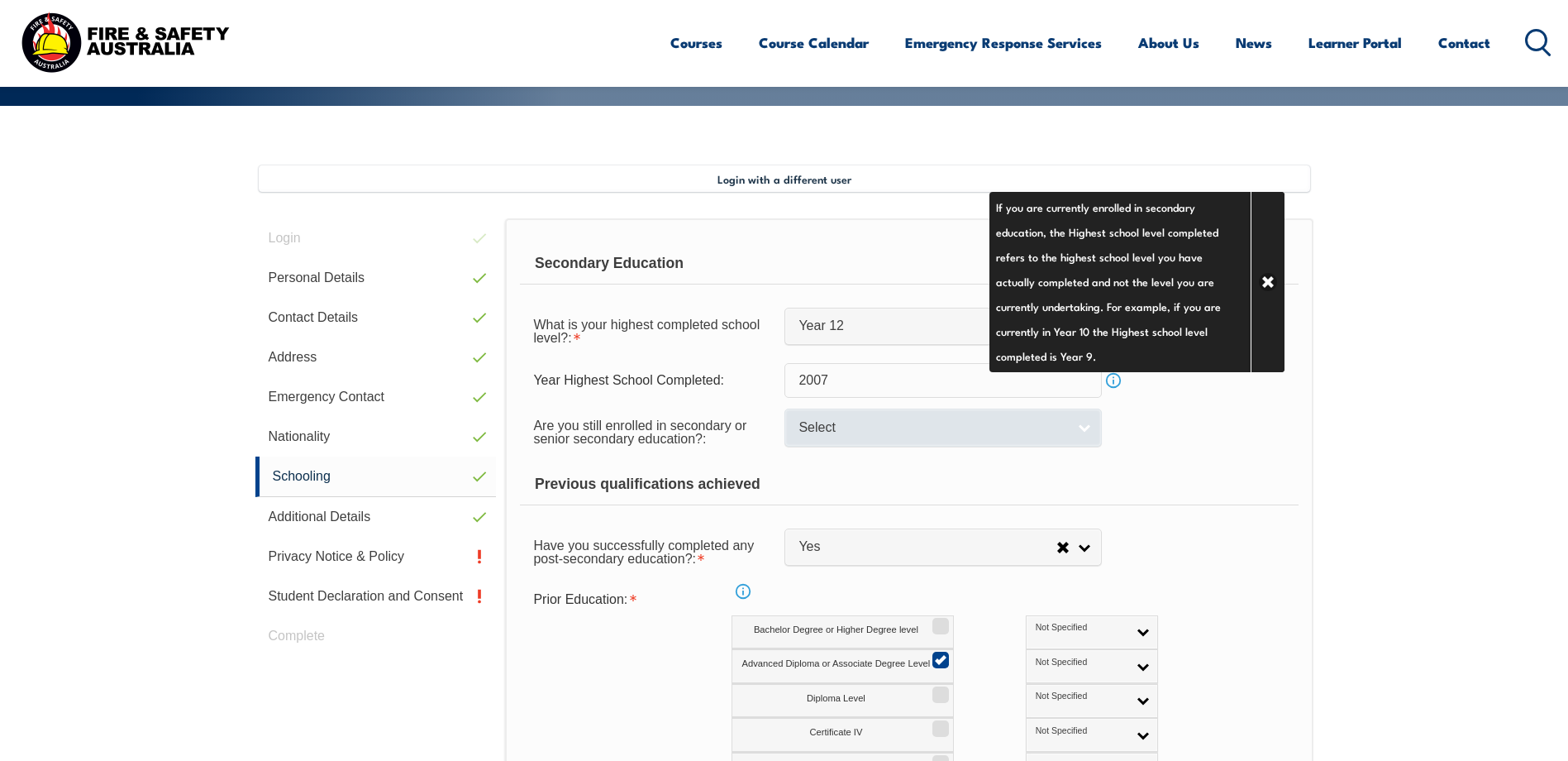
click at [1088, 428] on link "Select" at bounding box center [943, 427] width 317 height 38
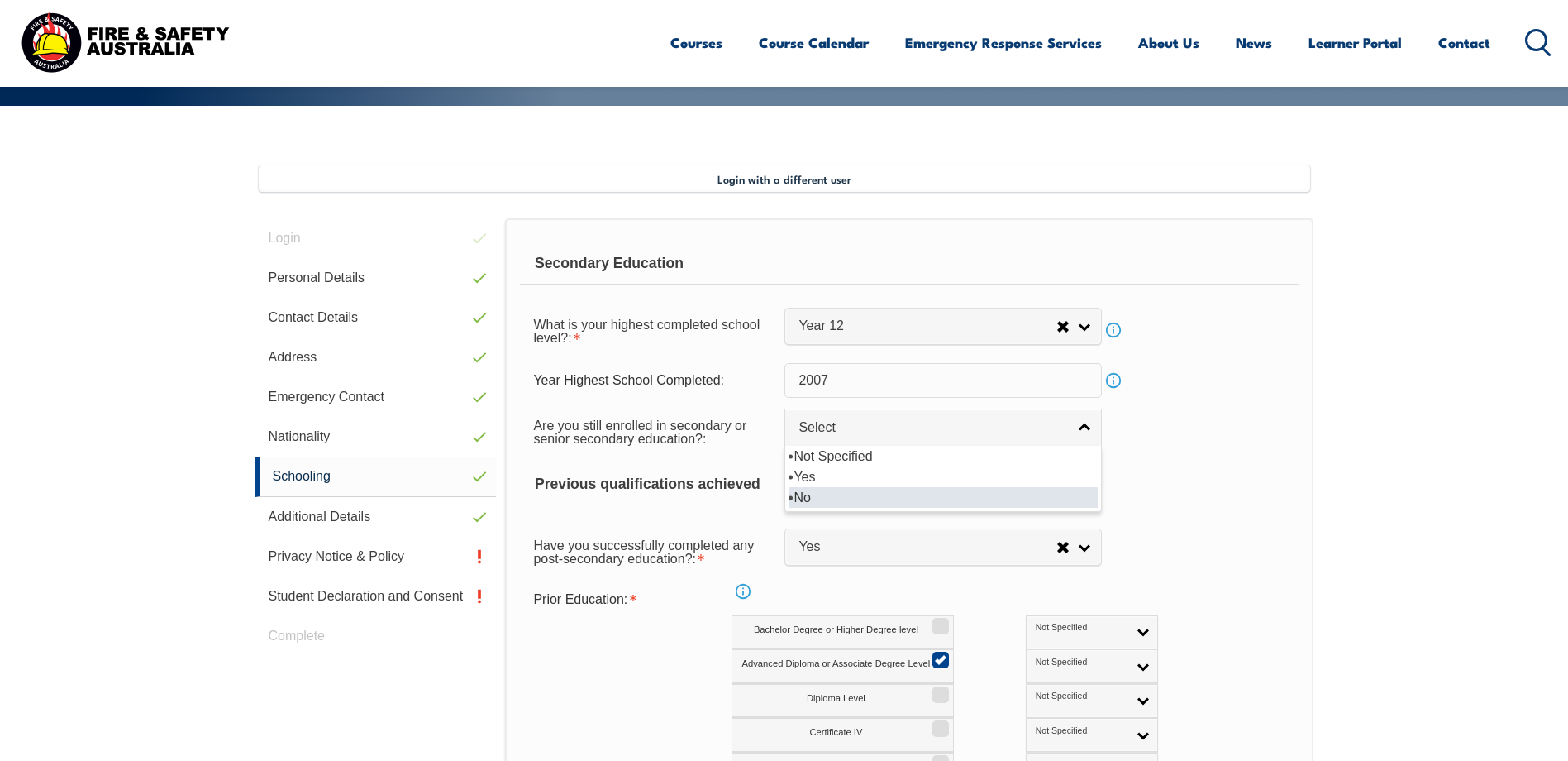
click at [808, 496] on li "No" at bounding box center [943, 498] width 309 height 21
select select "false"
click at [1265, 472] on div "Previous qualifications achieved" at bounding box center [909, 485] width 778 height 41
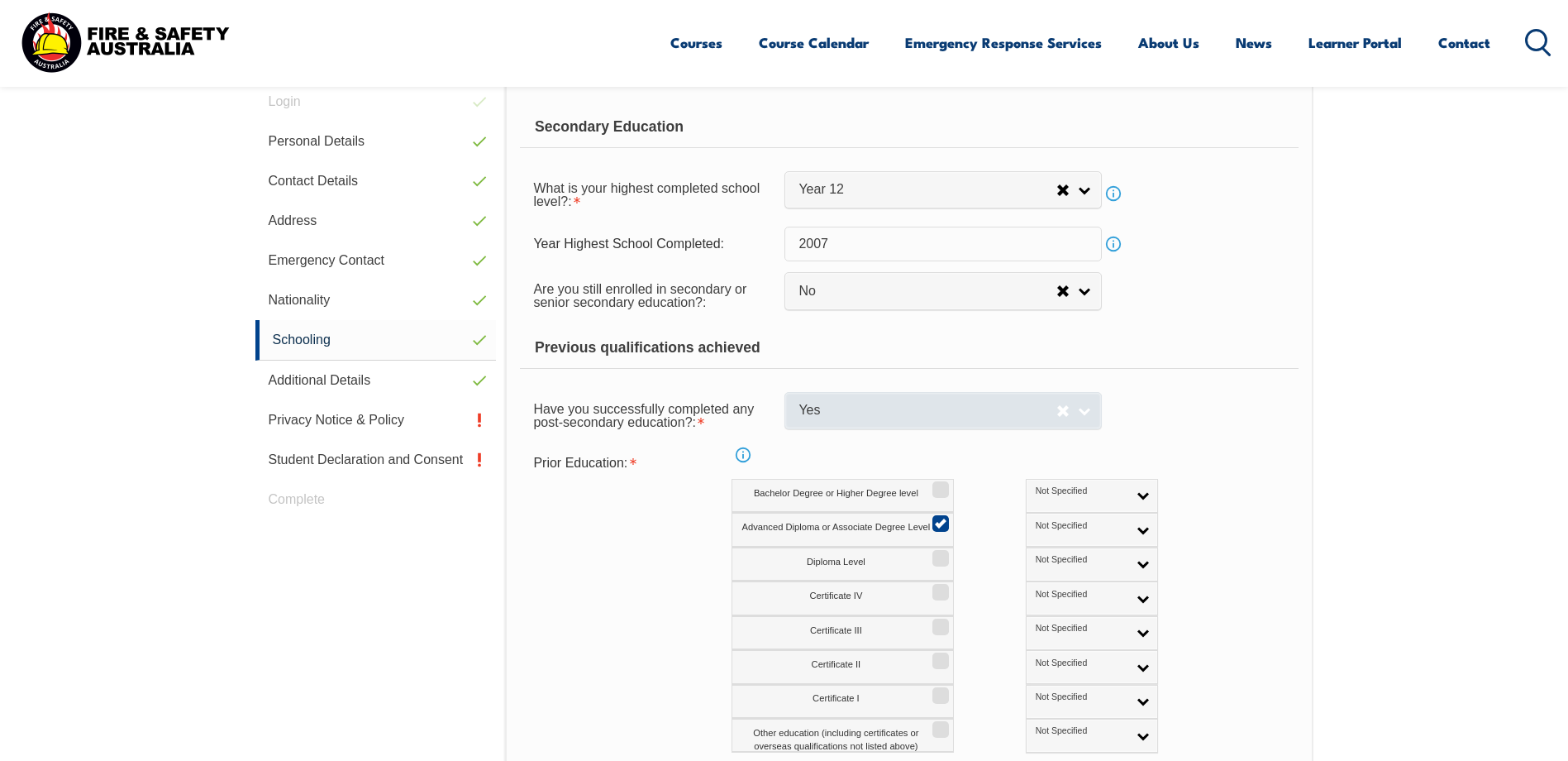
scroll to position [533, 0]
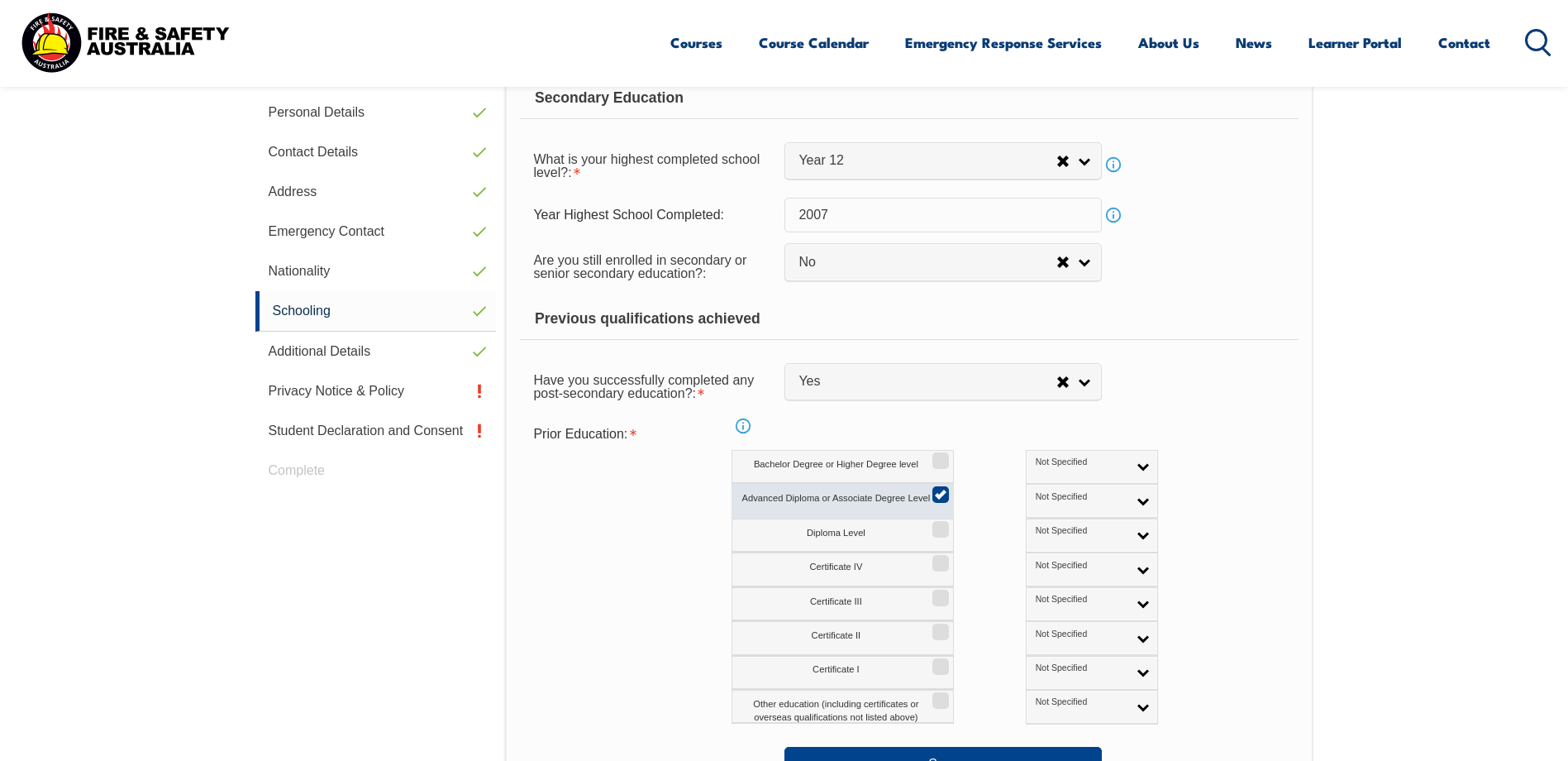
click at [842, 497] on label "Advanced Diploma or Associate Degree Level" at bounding box center [842, 500] width 222 height 34
click at [933, 489] on input "Advanced Diploma or Associate Degree Level" at bounding box center [938, 489] width 10 height 2
checkbox input "false"
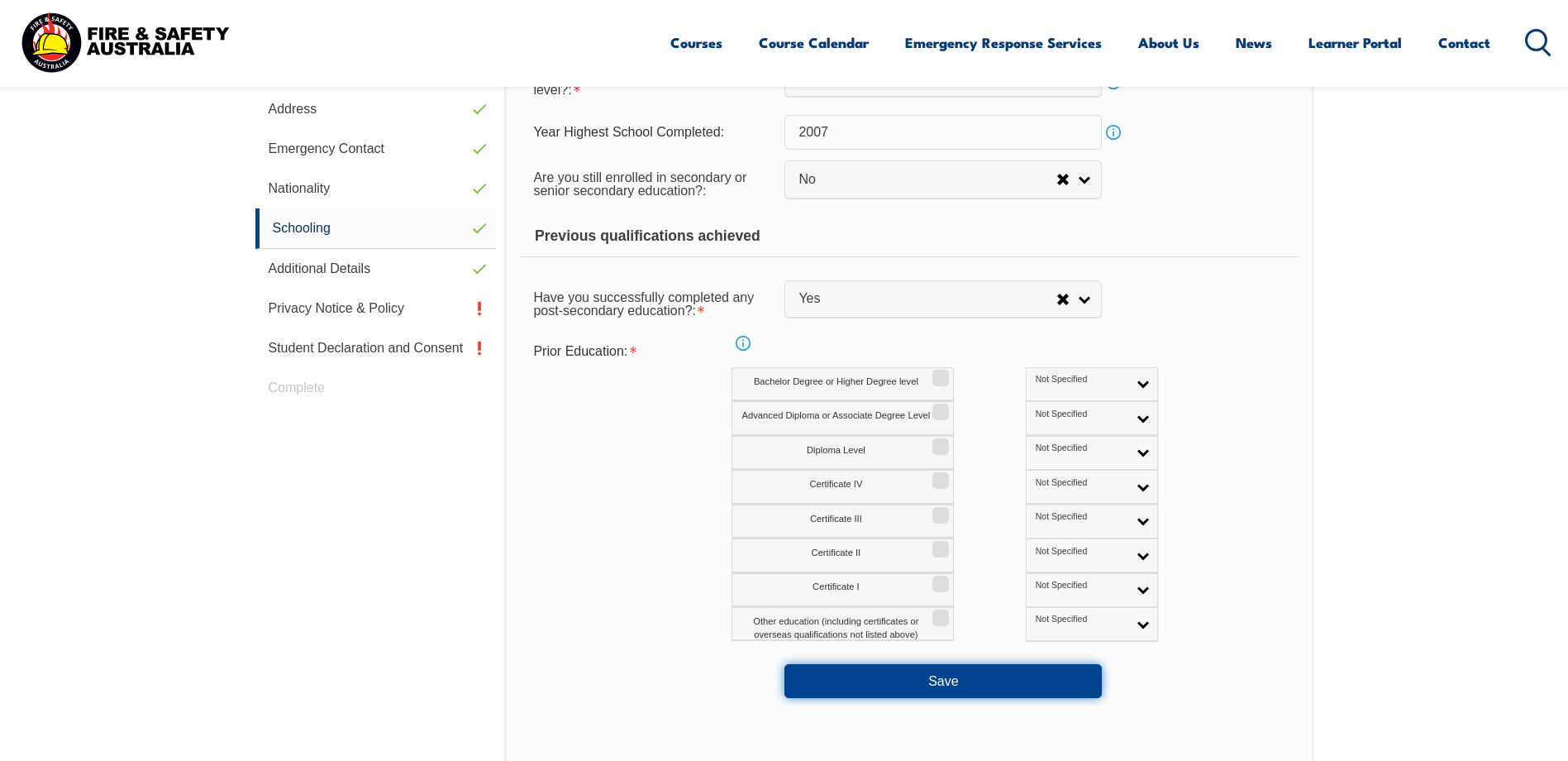
click at [946, 666] on button "Save" at bounding box center [943, 681] width 317 height 33
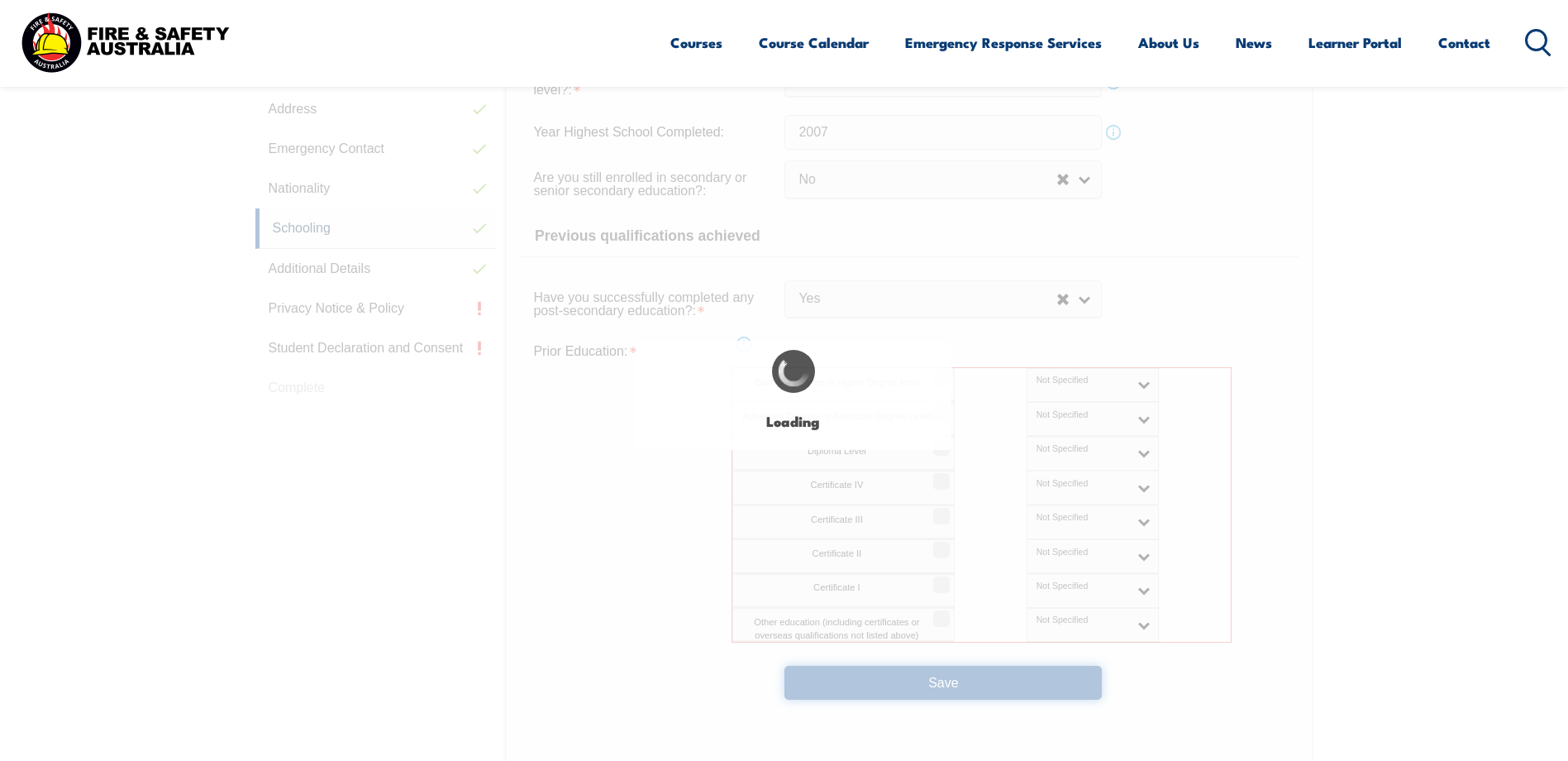
select select "false"
select select "true"
checkbox input "true"
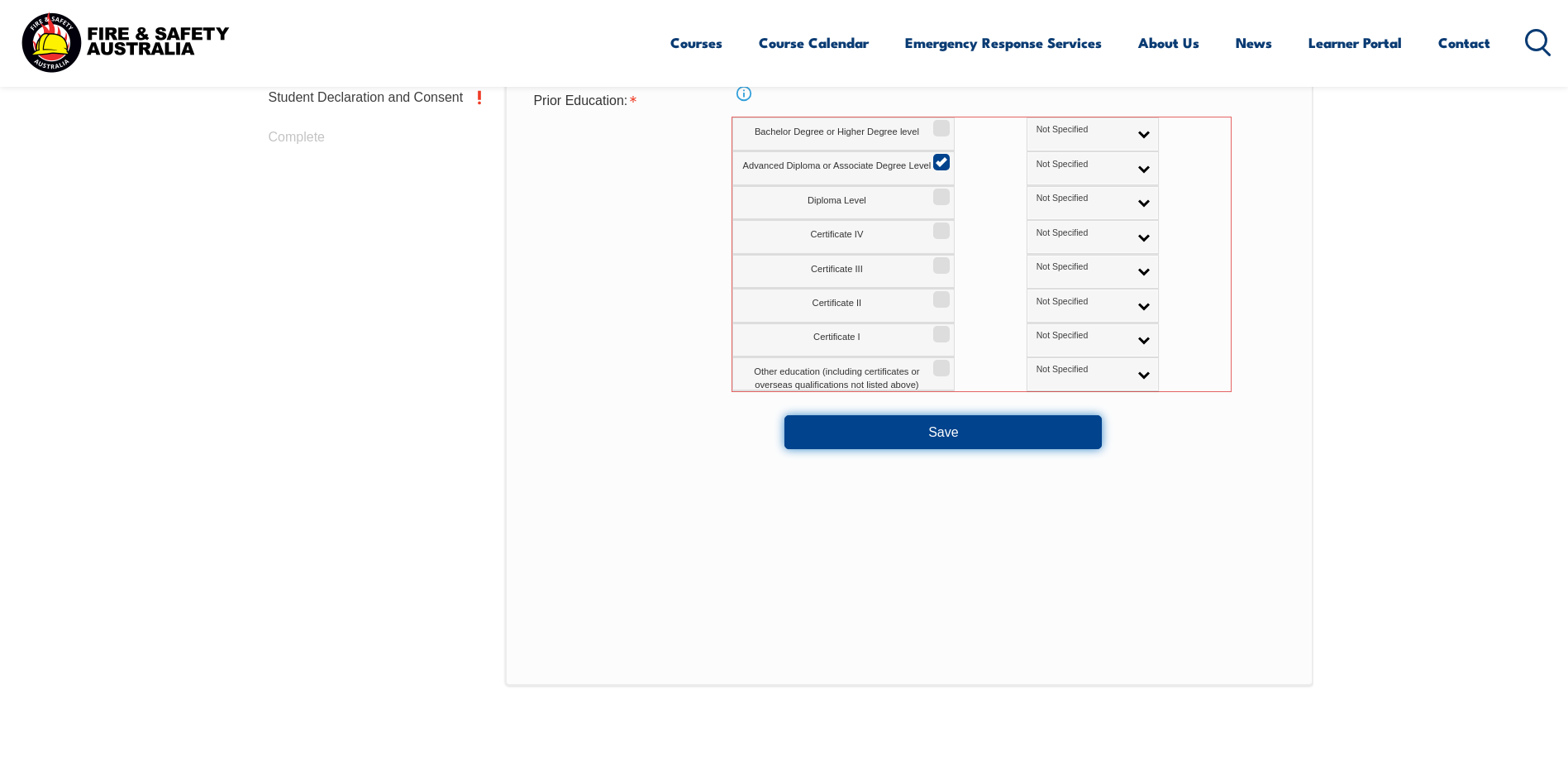
scroll to position [869, 0]
click at [932, 430] on button "Save" at bounding box center [943, 430] width 317 height 33
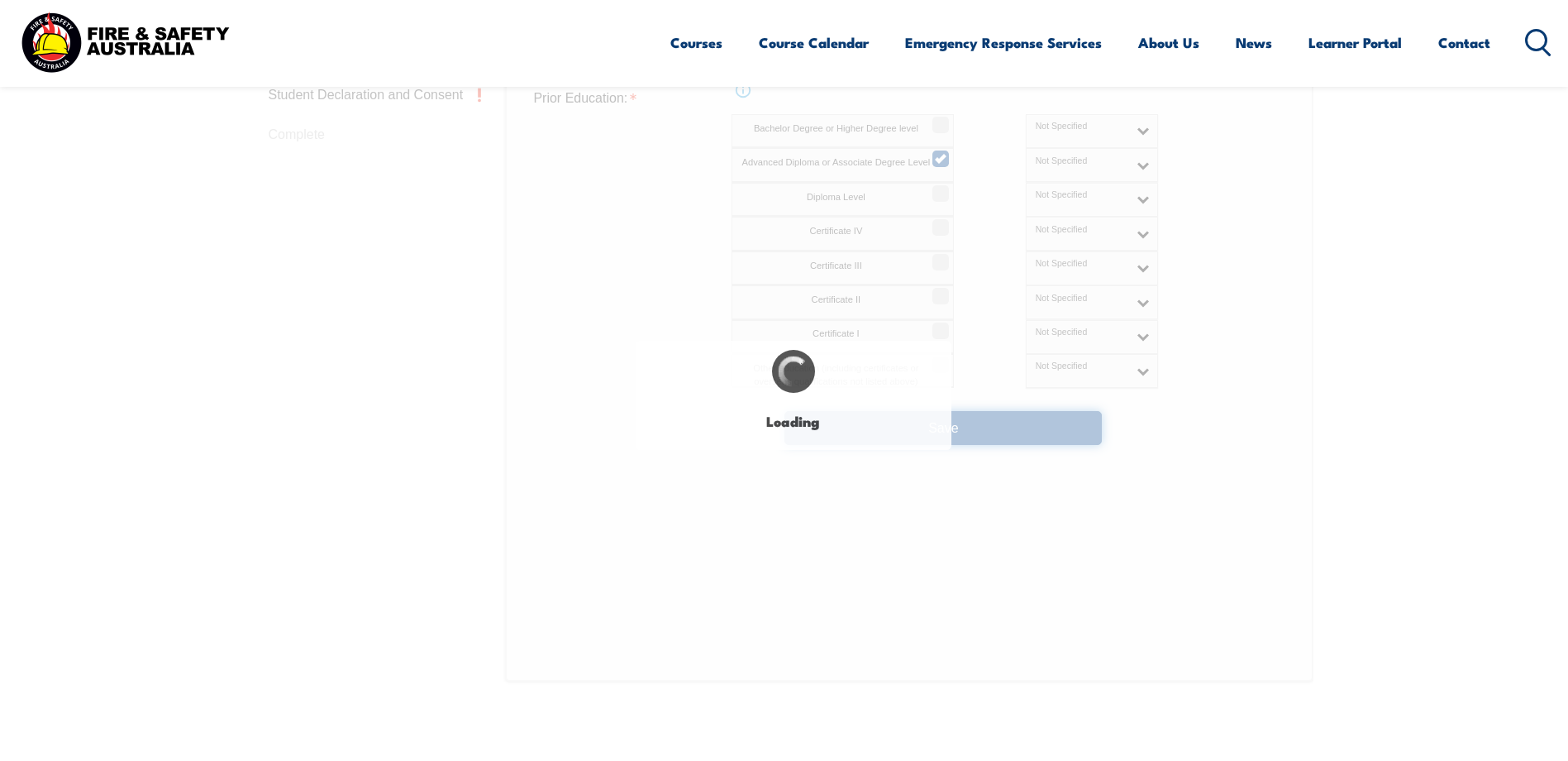
select select "false"
select select
select select "false"
select select "true"
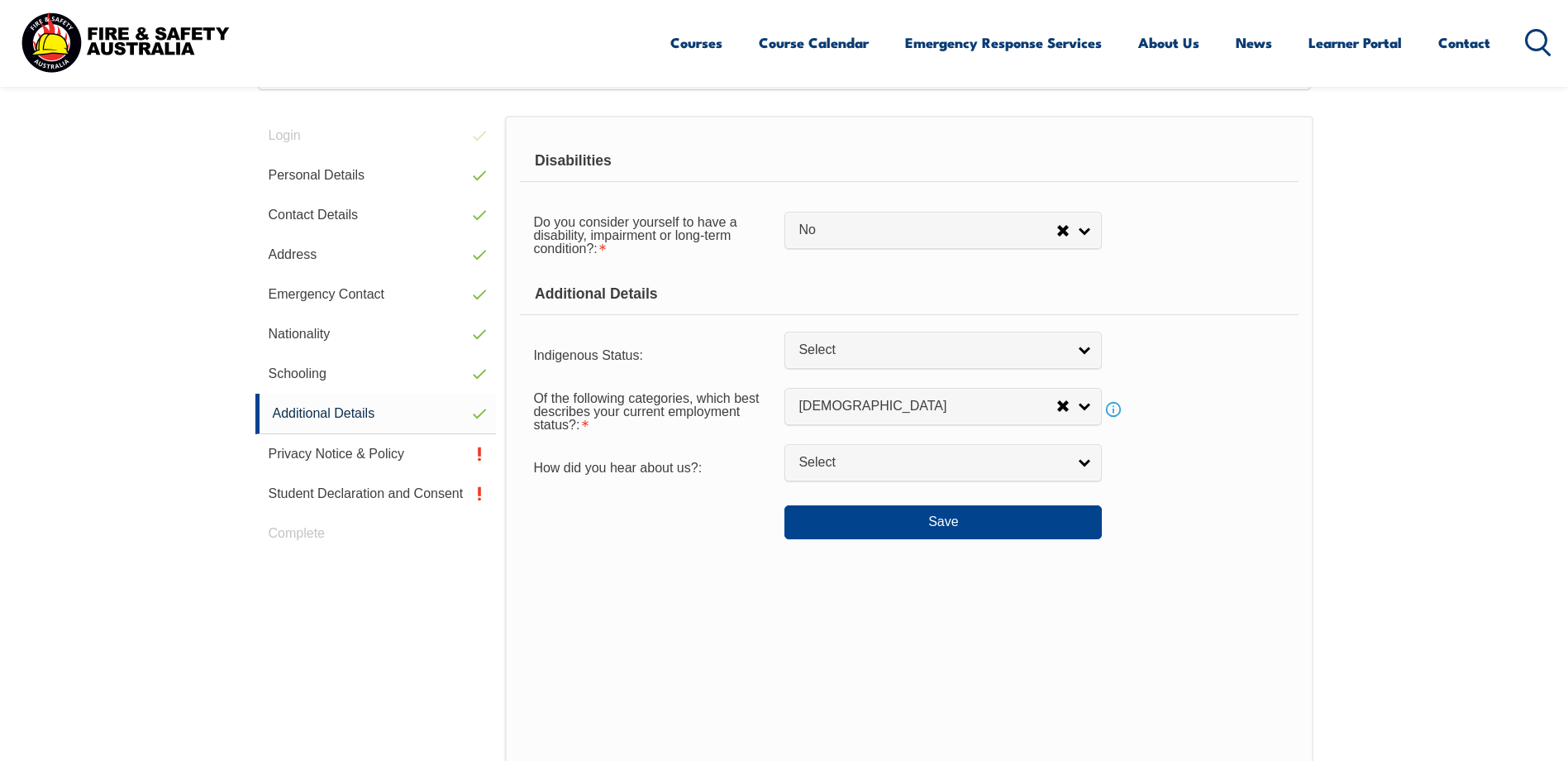
scroll to position [451, 0]
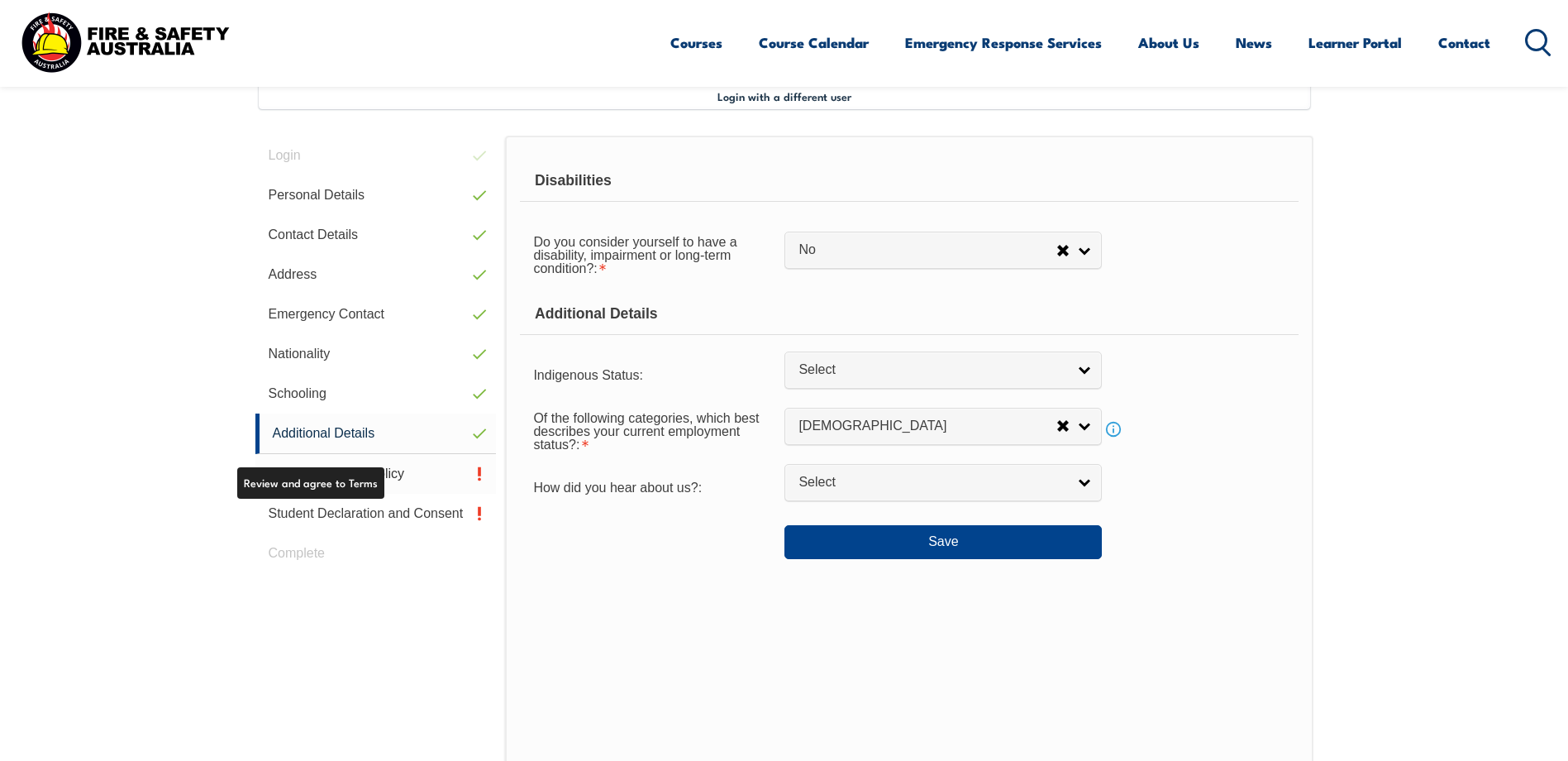
click at [414, 479] on link "Privacy Notice & Policy" at bounding box center [375, 474] width 241 height 39
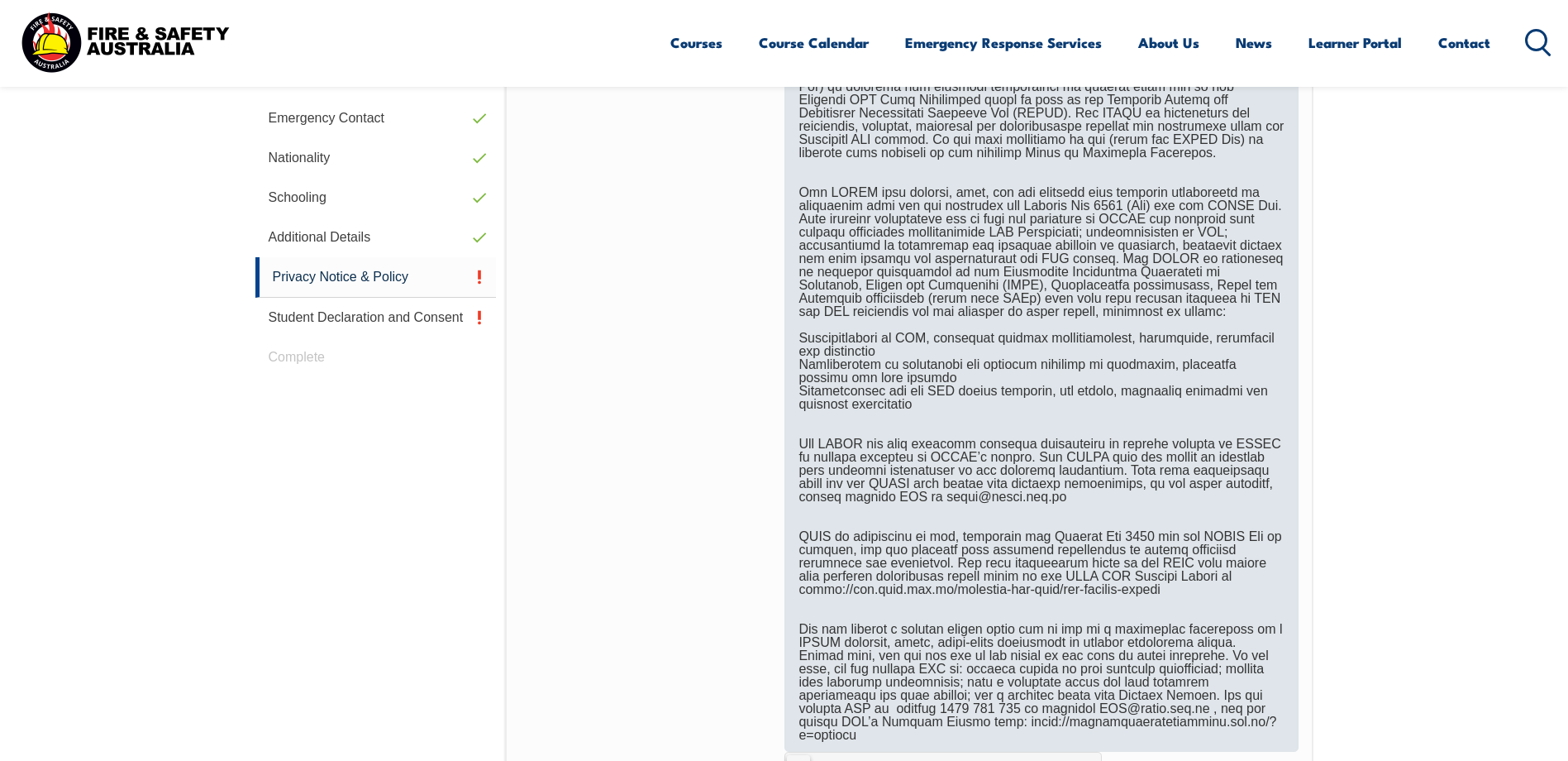
scroll to position [865, 0]
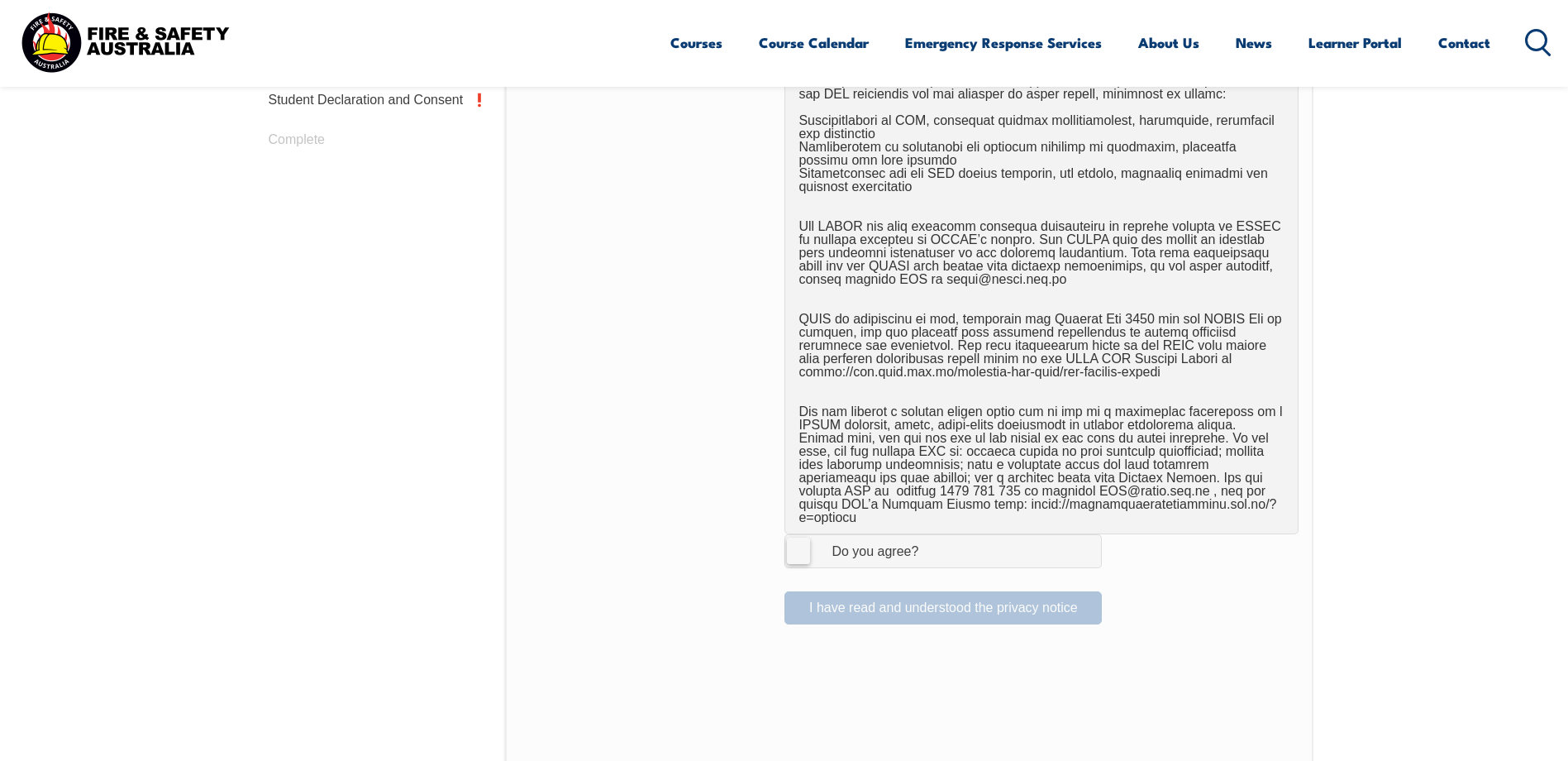
click at [796, 541] on label "I Agree Do you agree?" at bounding box center [943, 551] width 317 height 33
click at [932, 541] on input "I Agree Do you agree?" at bounding box center [946, 551] width 28 height 31
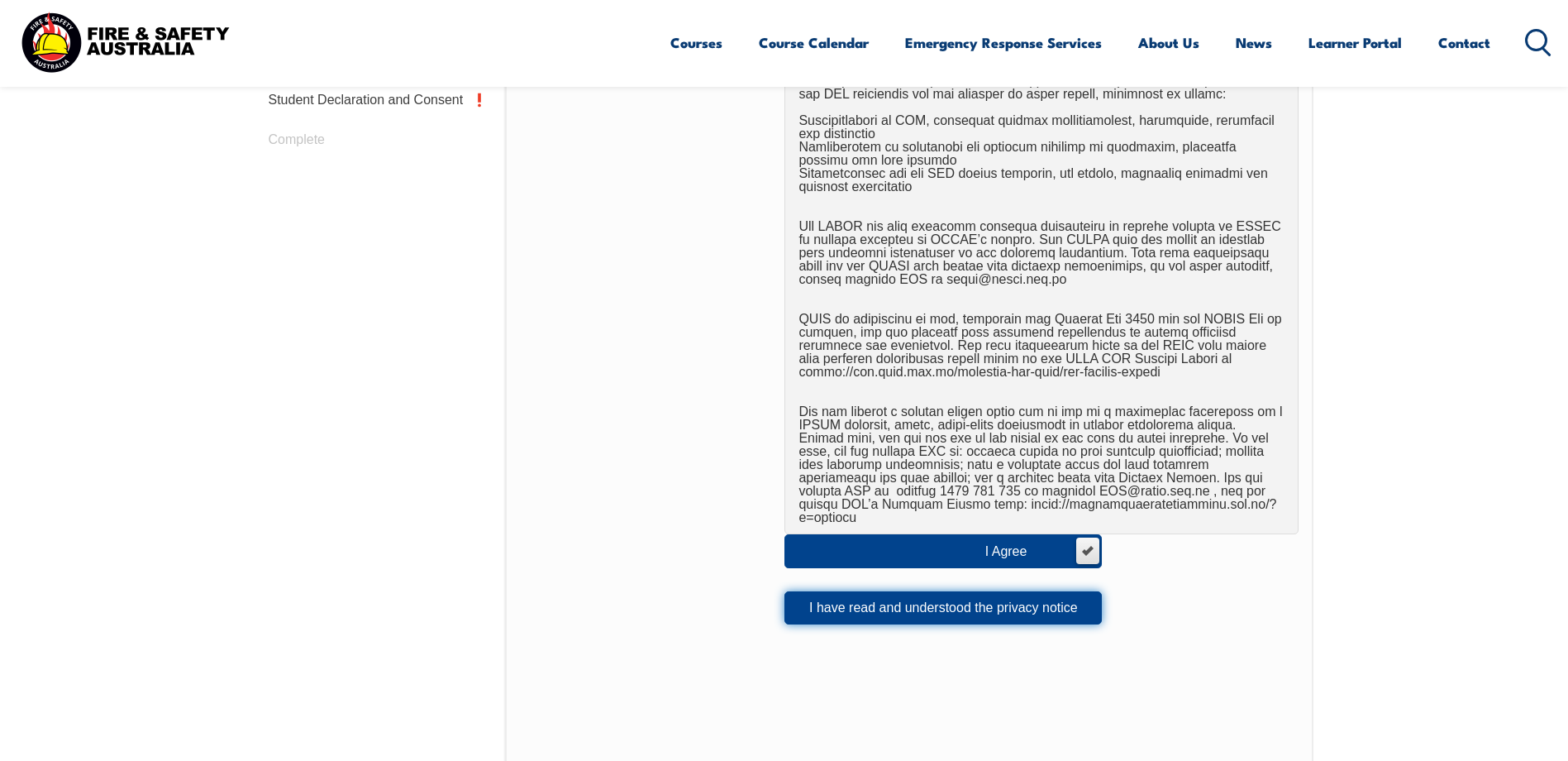
click at [928, 591] on button "I have read and understood the privacy notice" at bounding box center [943, 608] width 317 height 33
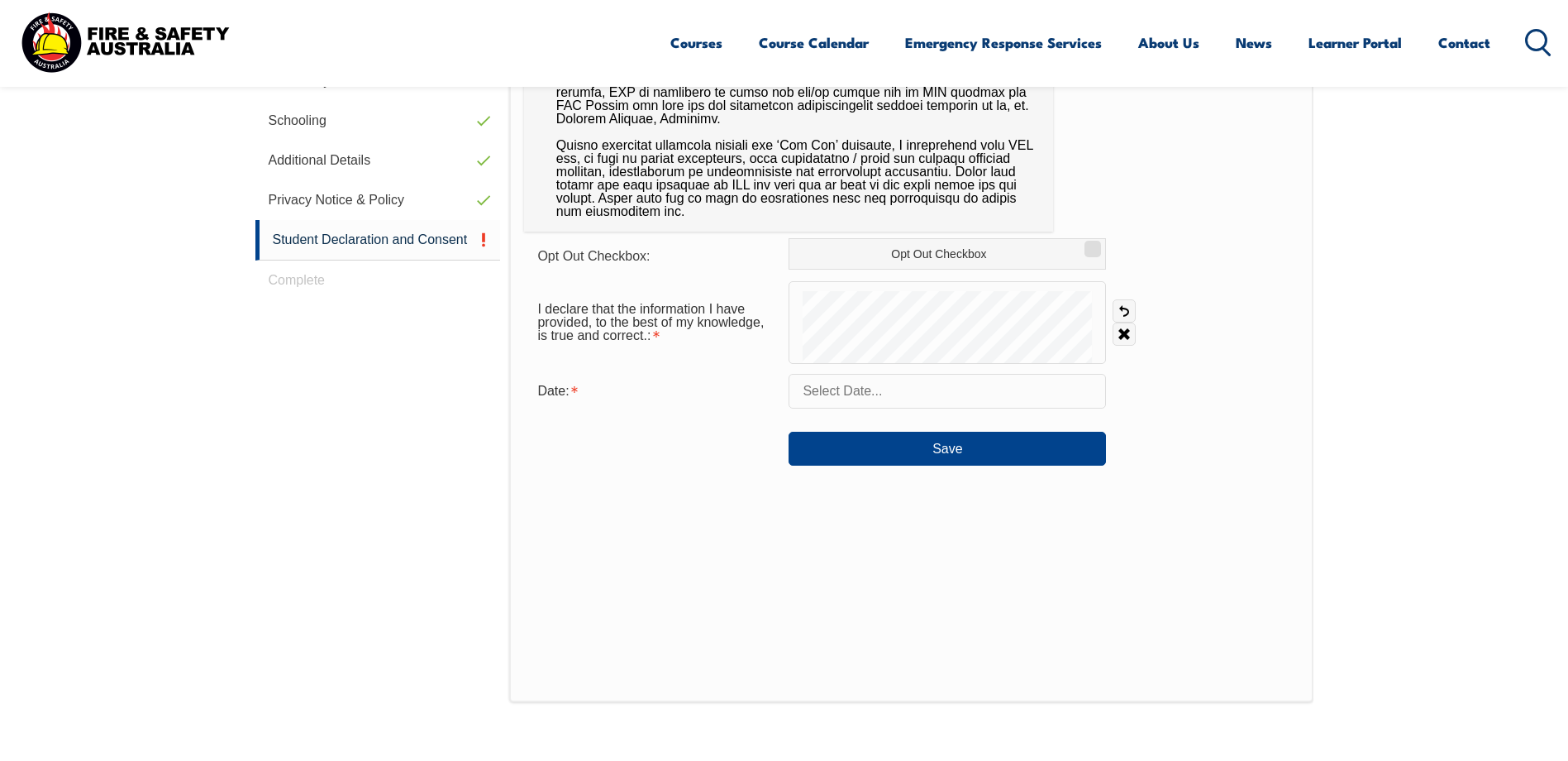
scroll to position [451, 0]
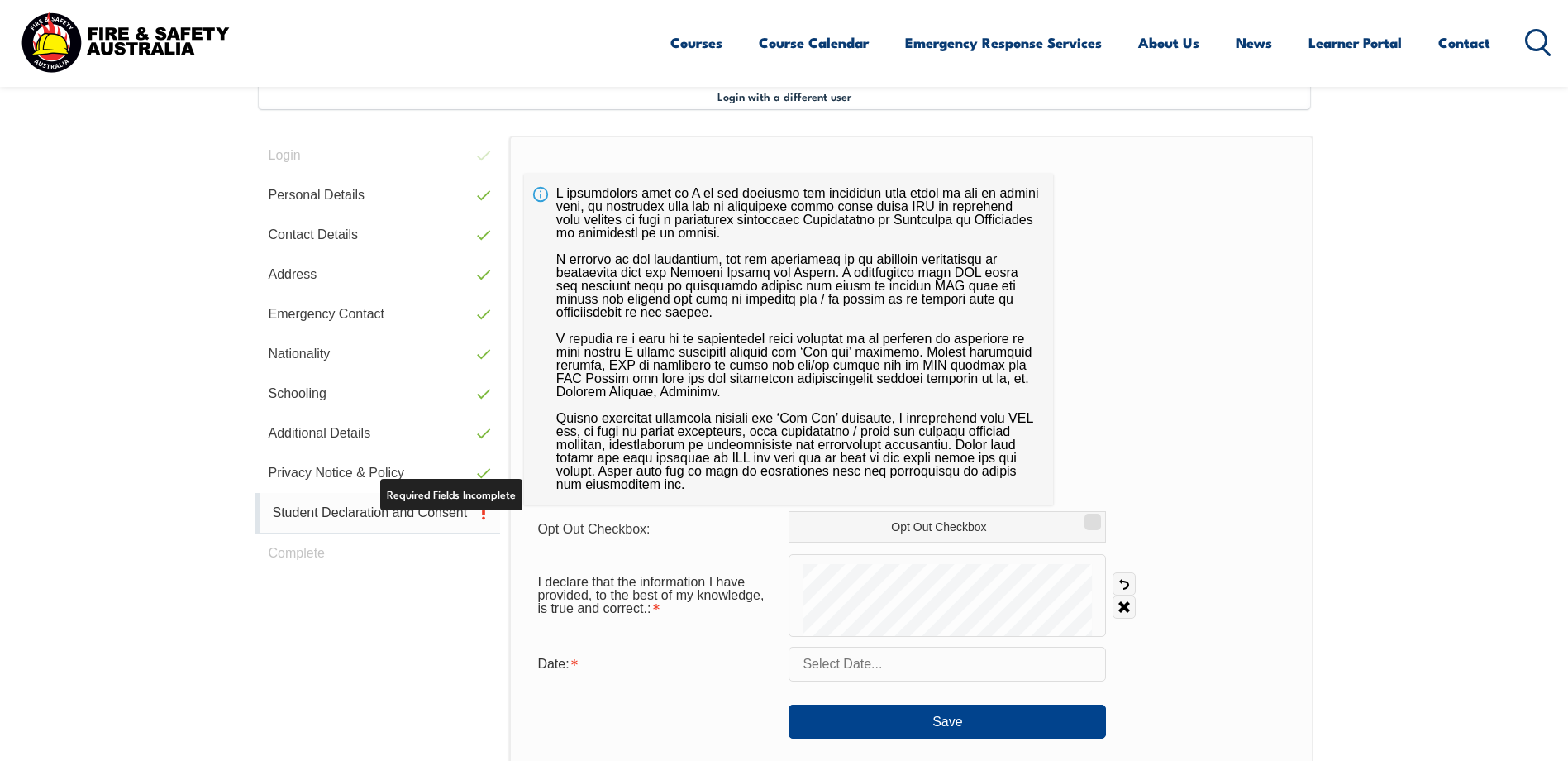
click at [363, 509] on link "Student Declaration and Consent" at bounding box center [378, 513] width 246 height 40
click at [883, 658] on input "text" at bounding box center [948, 665] width 317 height 35
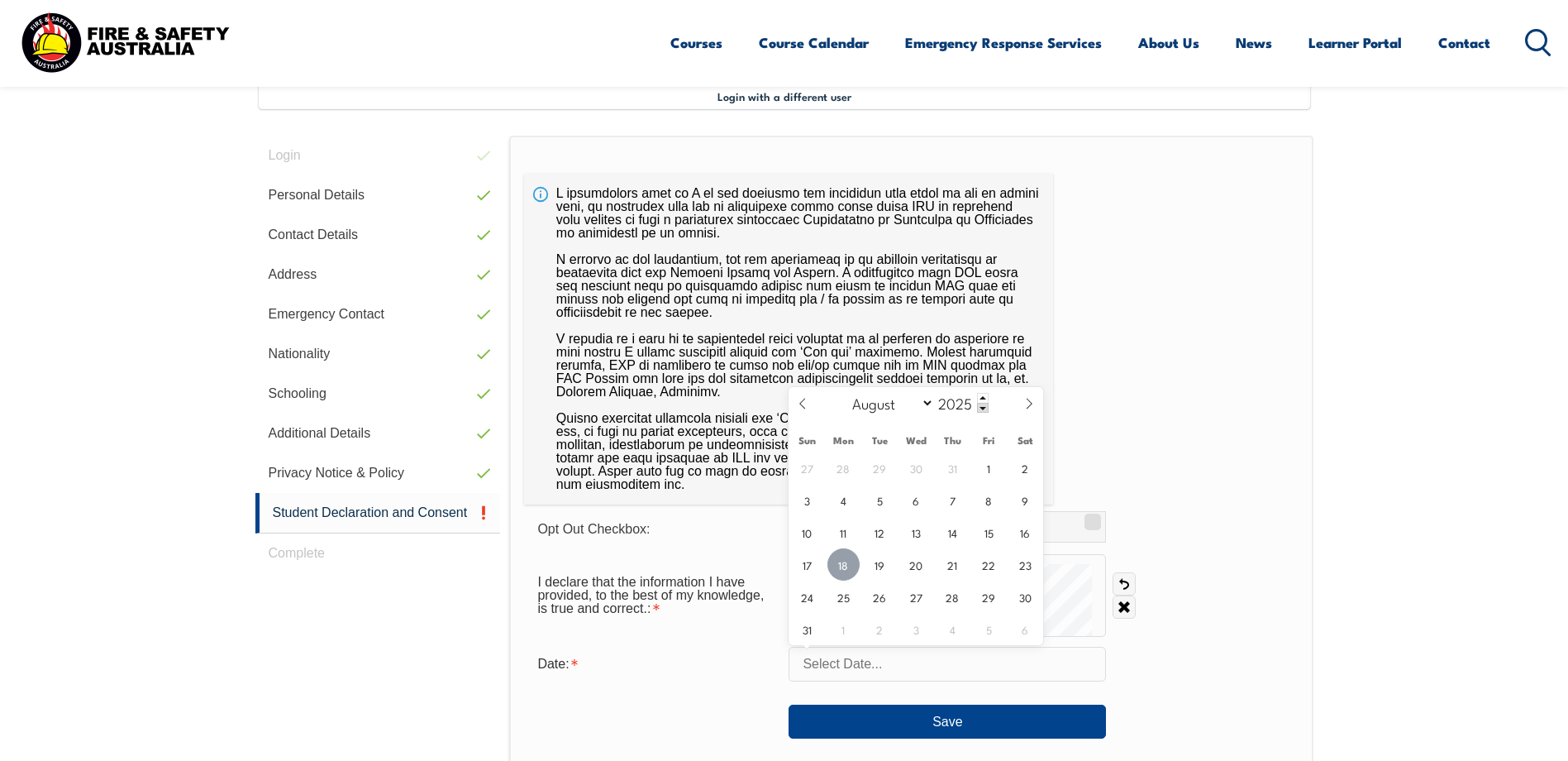
click at [857, 565] on span "18" at bounding box center [843, 564] width 32 height 32
type input "August 18, 2025"
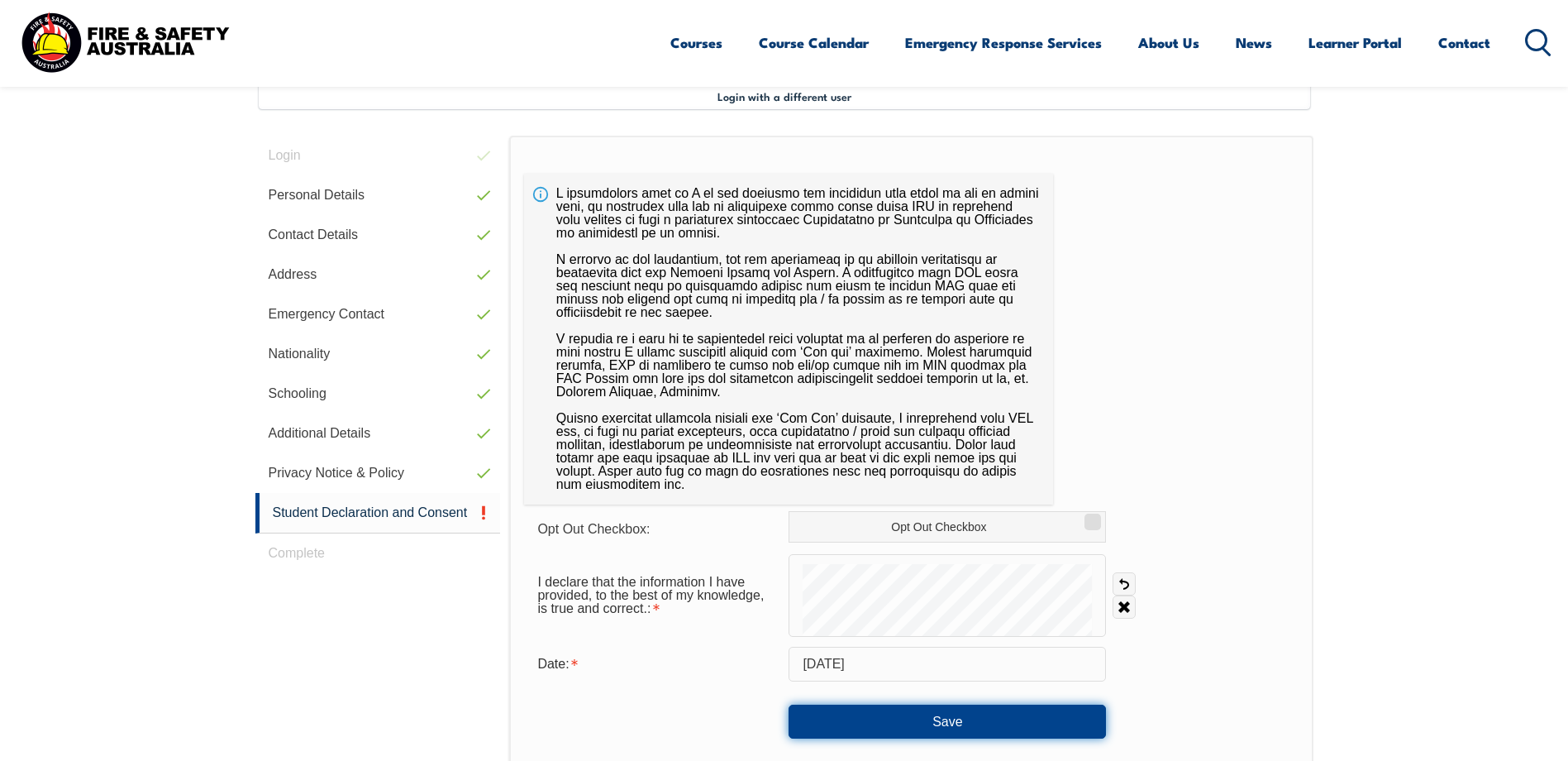
click at [961, 721] on button "Save" at bounding box center [948, 722] width 317 height 33
